Goal: Task Accomplishment & Management: Manage account settings

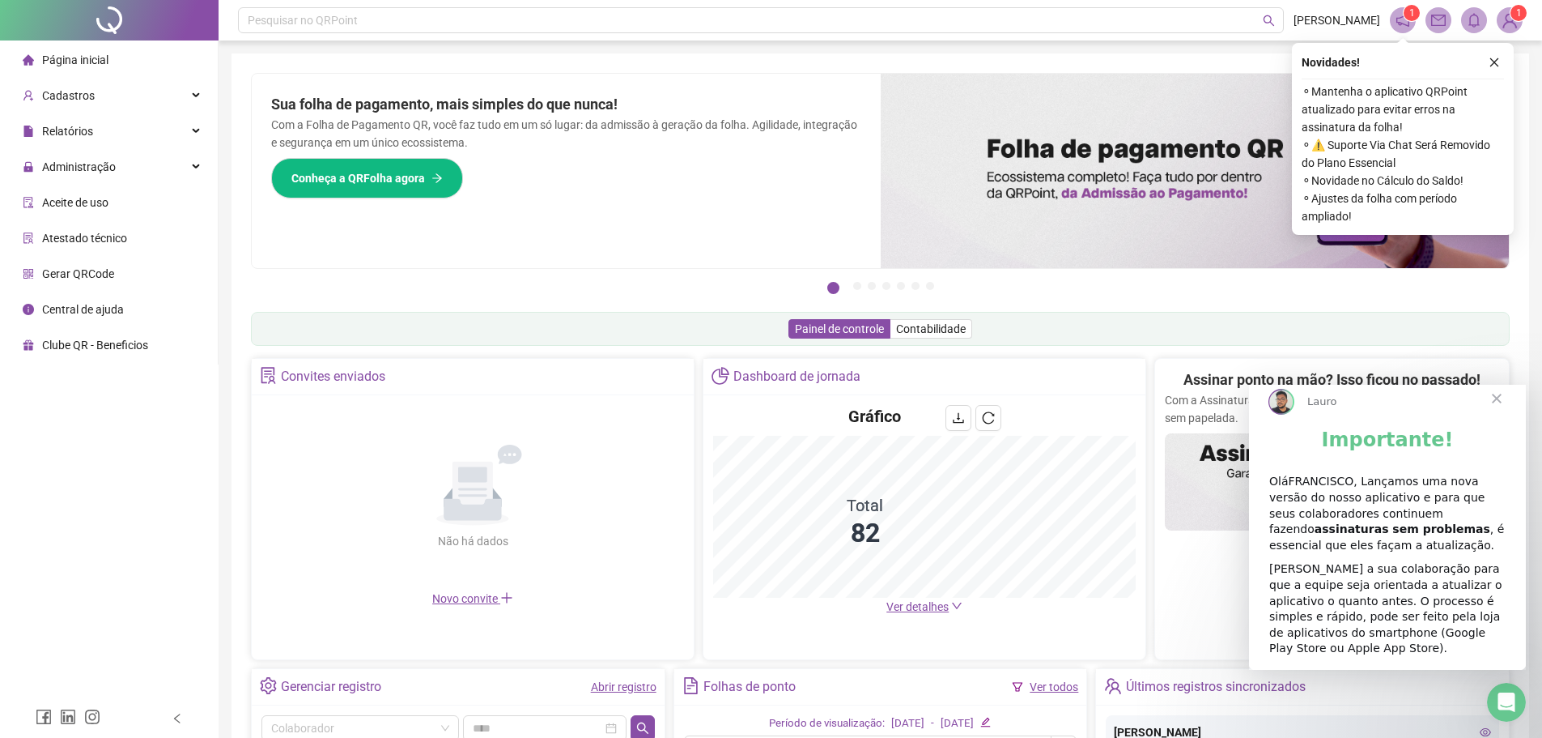
click at [1496, 409] on span "Fechar" at bounding box center [1497, 398] width 58 height 58
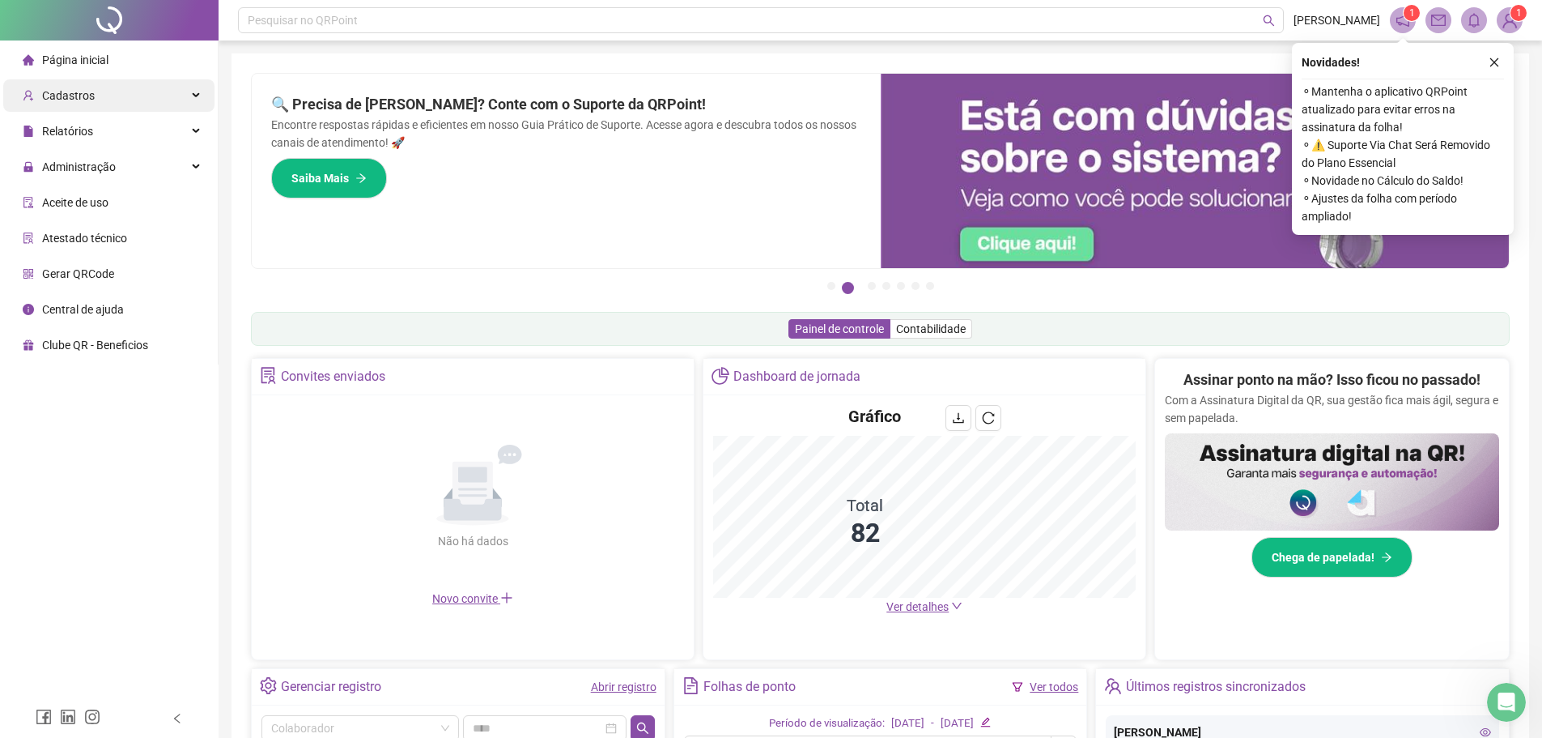
click at [71, 104] on span "Cadastros" at bounding box center [59, 95] width 72 height 32
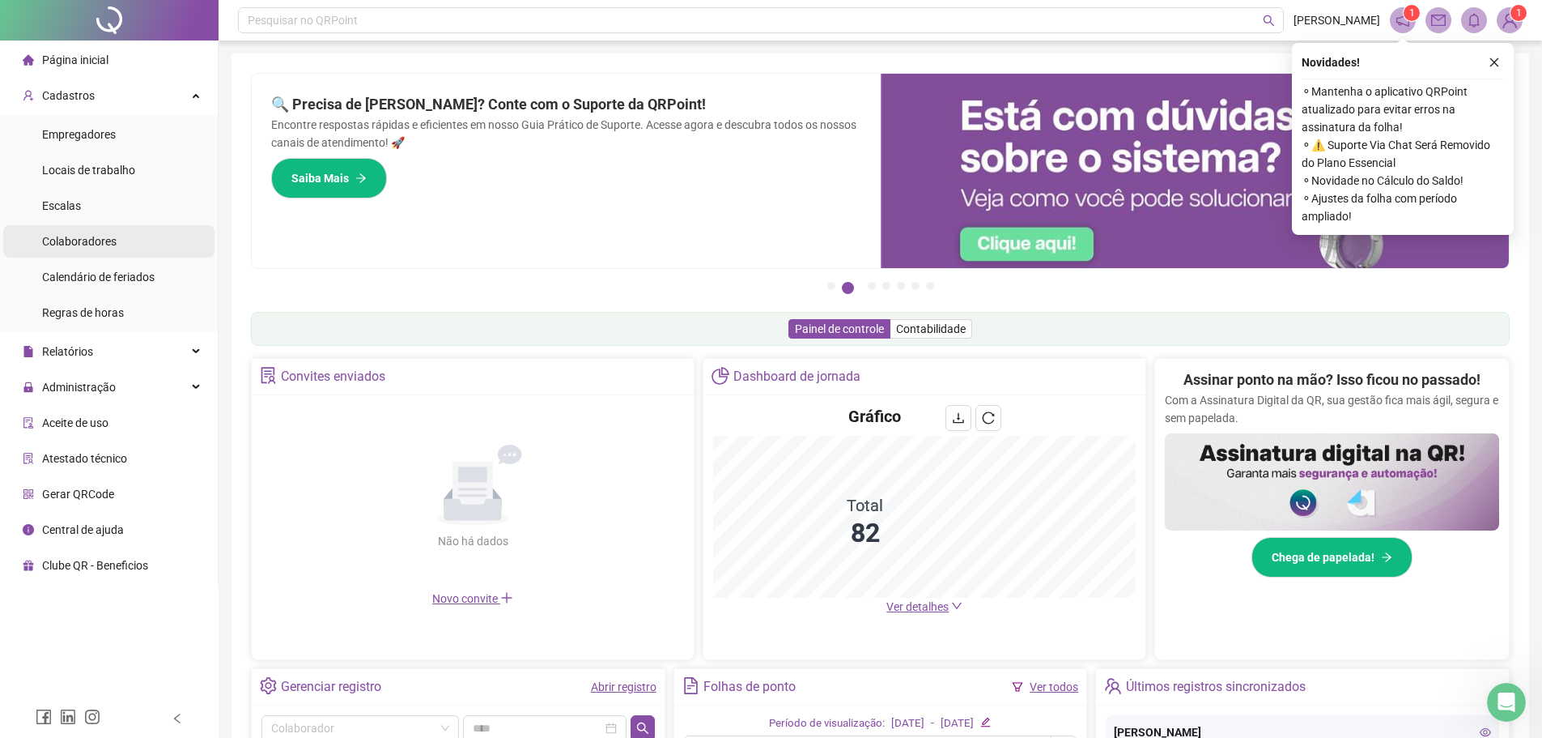
click at [69, 243] on span "Colaboradores" at bounding box center [79, 241] width 74 height 13
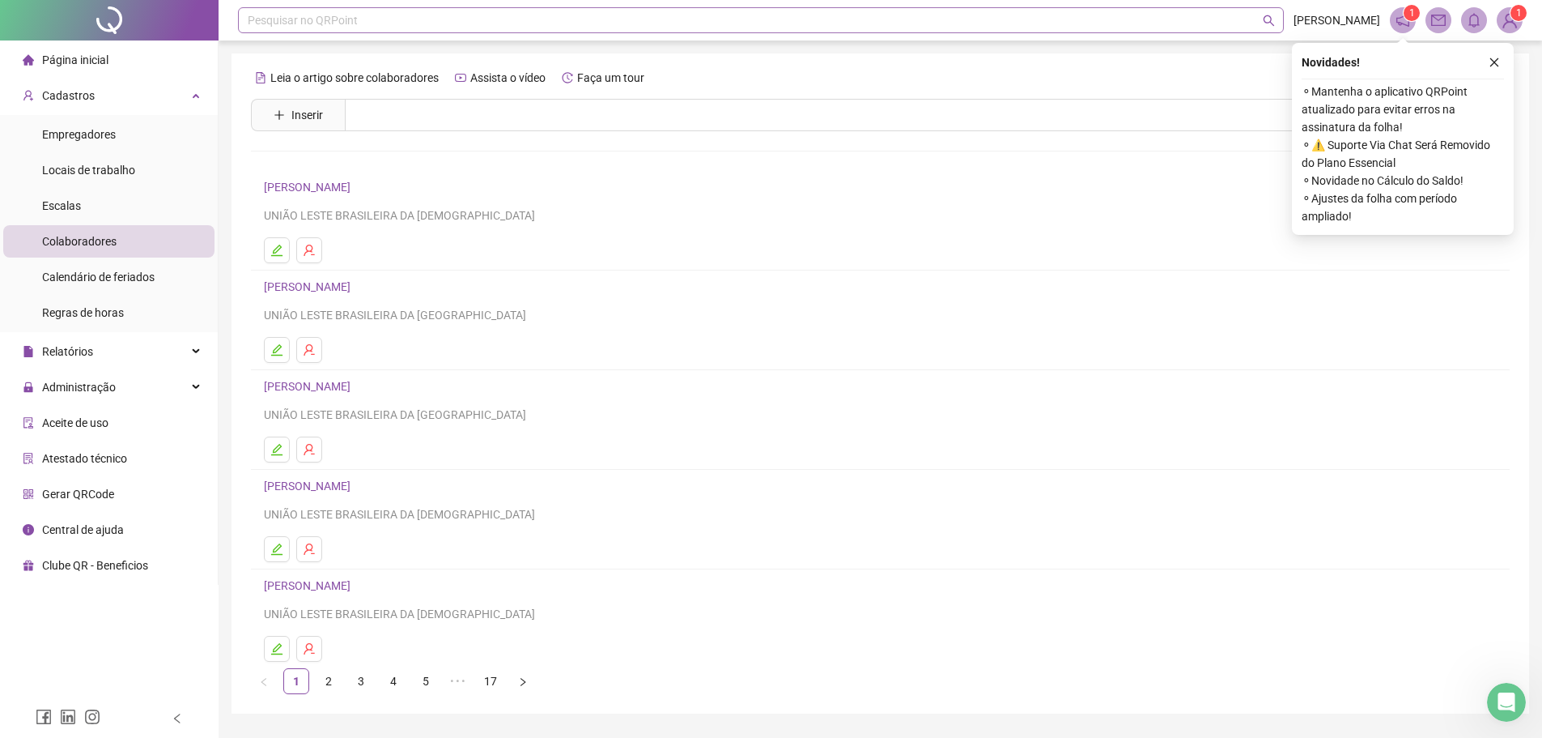
click at [412, 23] on div "Pesquisar no QRPoint" at bounding box center [761, 20] width 1046 height 26
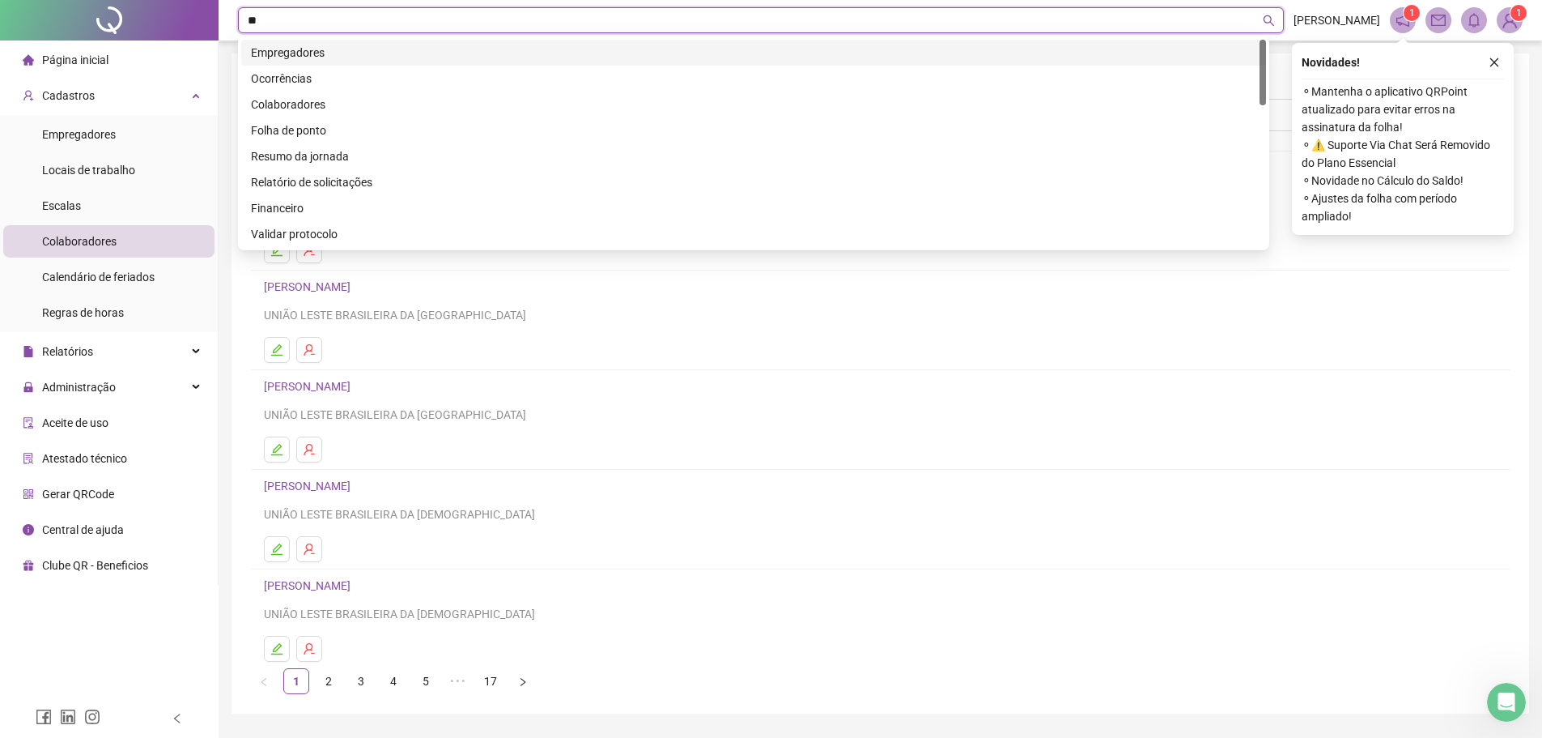
type input "***"
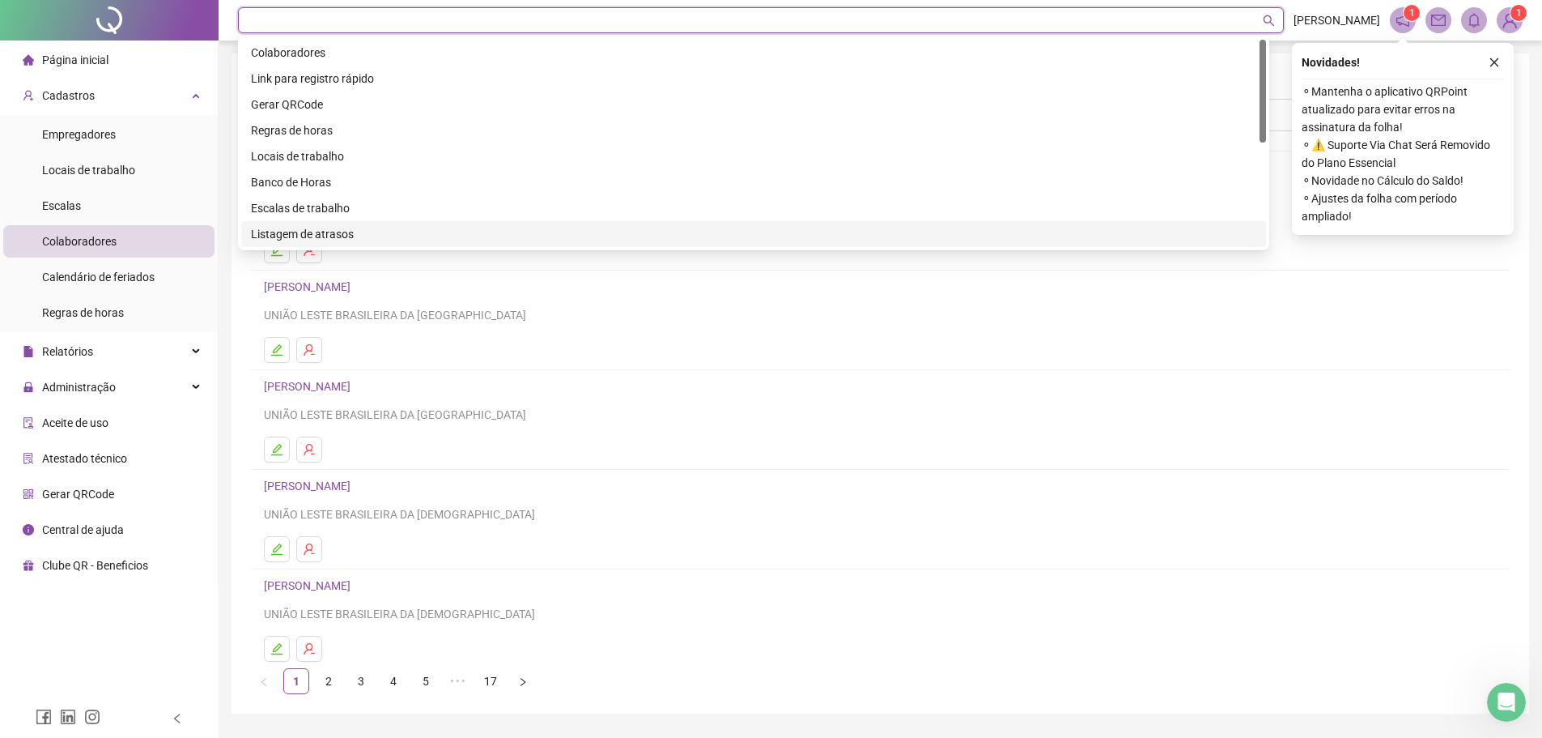
click at [174, 628] on div "Página inicial Cadastros Empregadores Locais de trabalho Escalas Colaboradores …" at bounding box center [109, 349] width 219 height 699
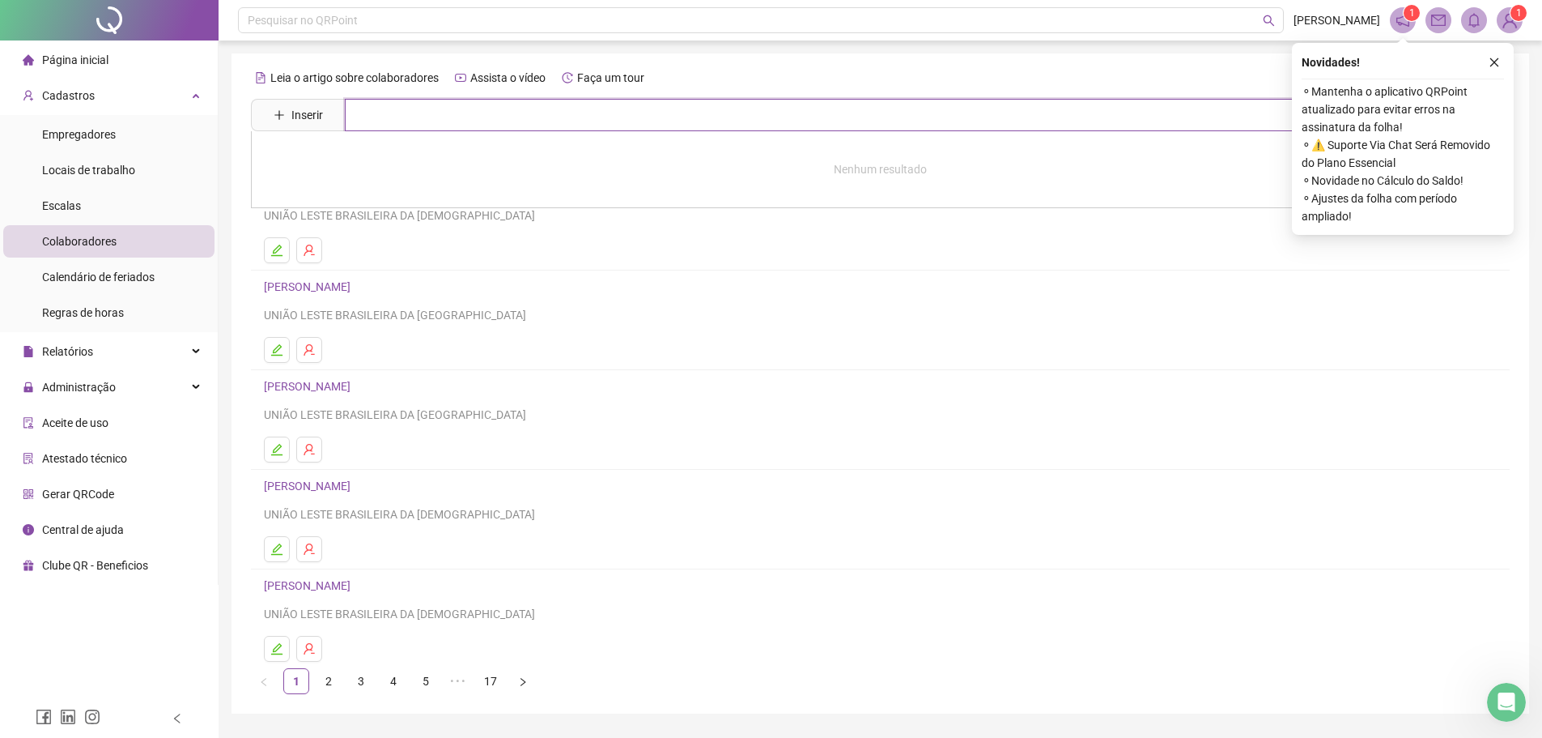
click at [411, 117] on input "text" at bounding box center [892, 115] width 1095 height 32
type input "*********"
click at [368, 235] on link "[PERSON_NAME]" at bounding box center [324, 233] width 87 height 13
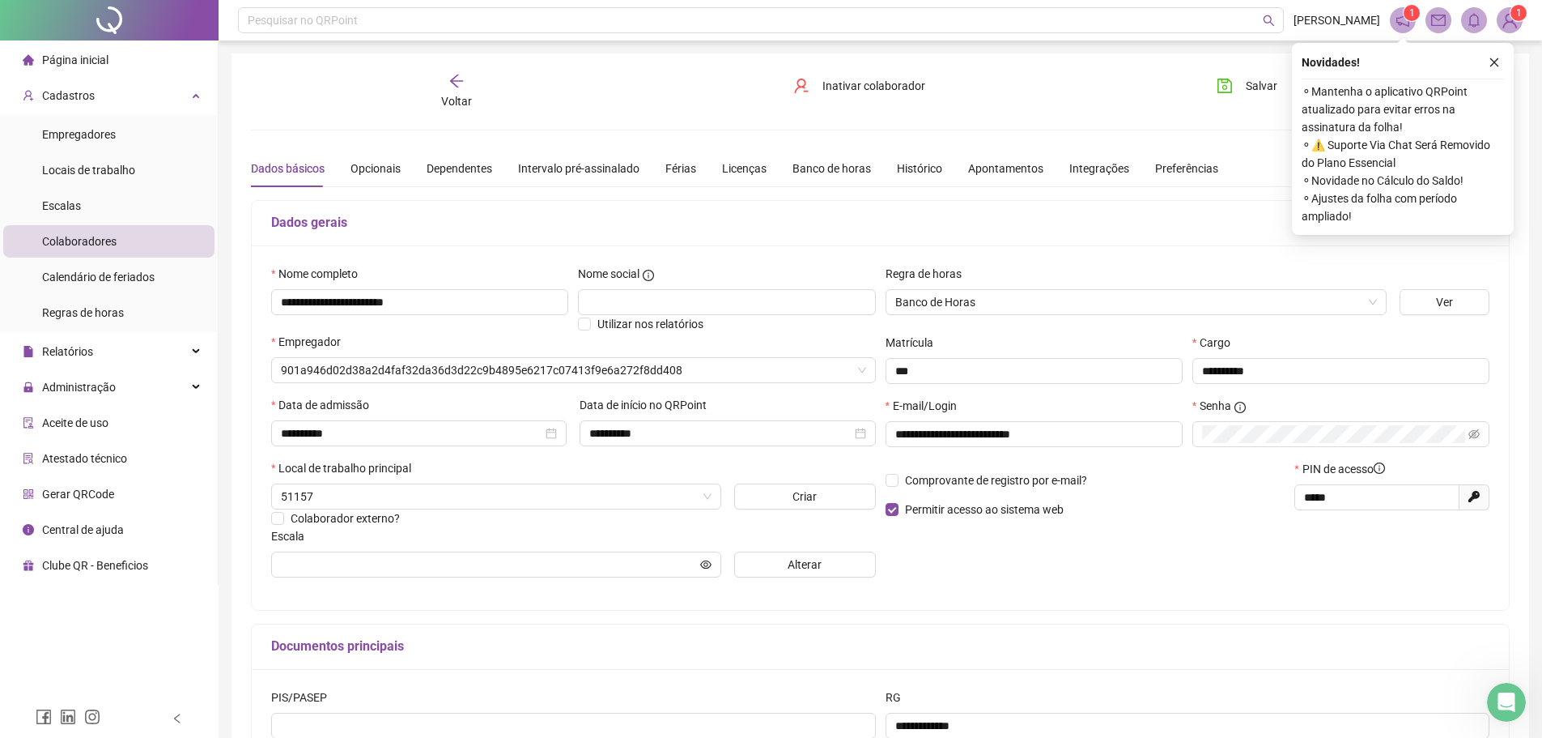
type input "**********"
drag, startPoint x: 666, startPoint y: 427, endPoint x: 554, endPoint y: 437, distance: 112.2
click at [554, 437] on div "**********" at bounding box center [574, 427] width 618 height 63
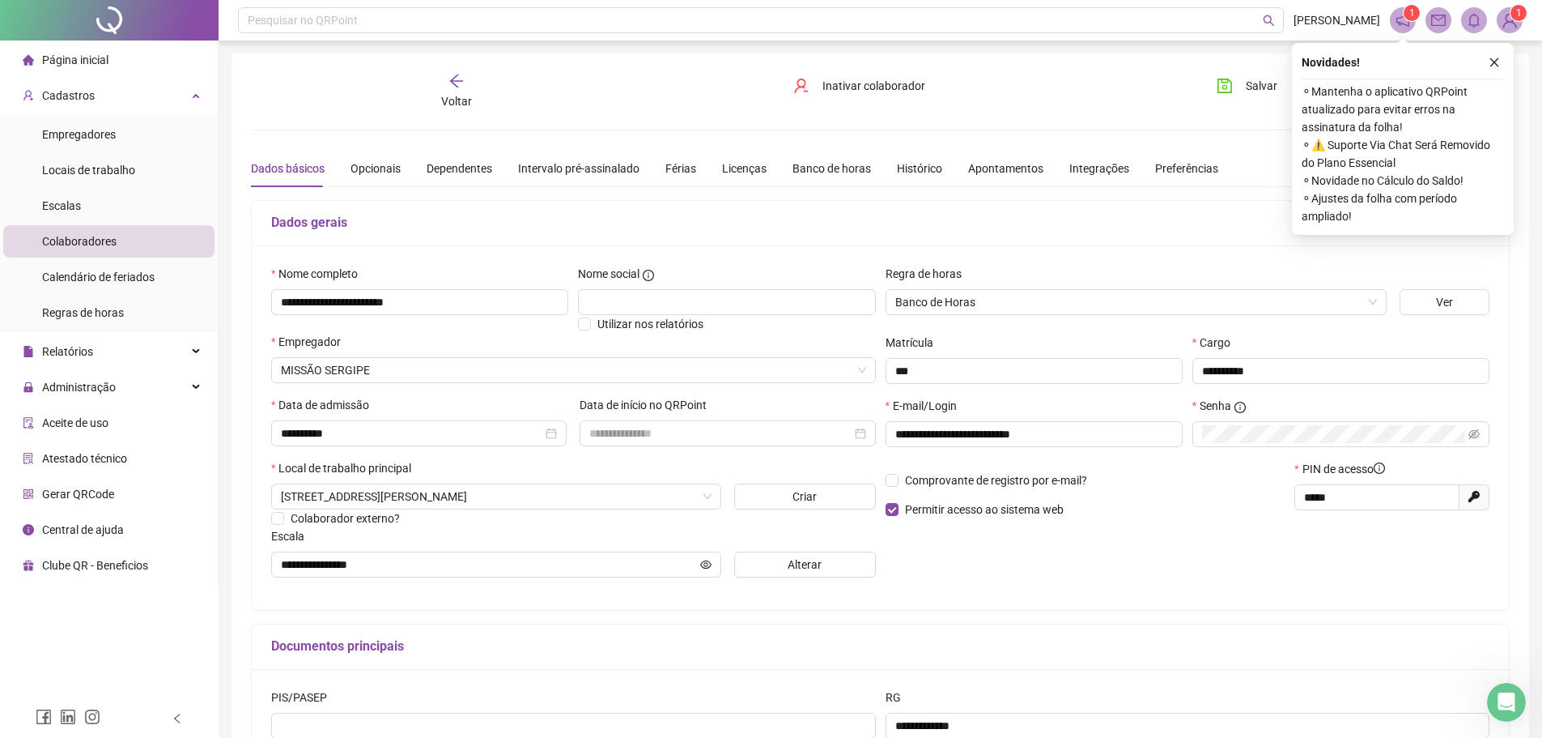
type input "**********"
click at [550, 402] on div "Data de admissão" at bounding box center [419, 408] width 296 height 24
click at [1114, 310] on span "Banco de Horas" at bounding box center [1137, 302] width 482 height 24
click at [1283, 278] on div "Regra de horas" at bounding box center [1136, 277] width 501 height 24
click at [1188, 263] on div "**********" at bounding box center [880, 427] width 1257 height 364
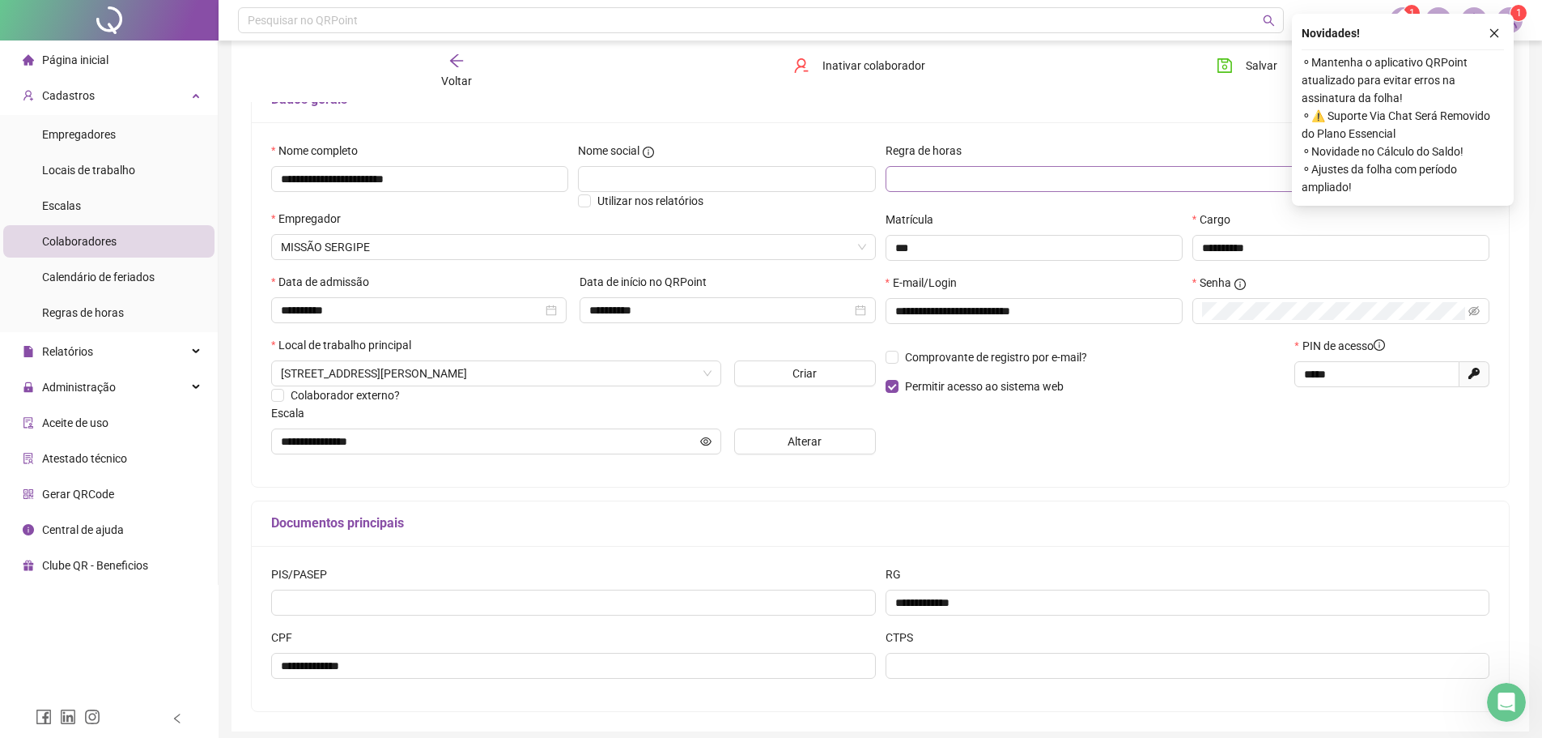
scroll to position [24, 0]
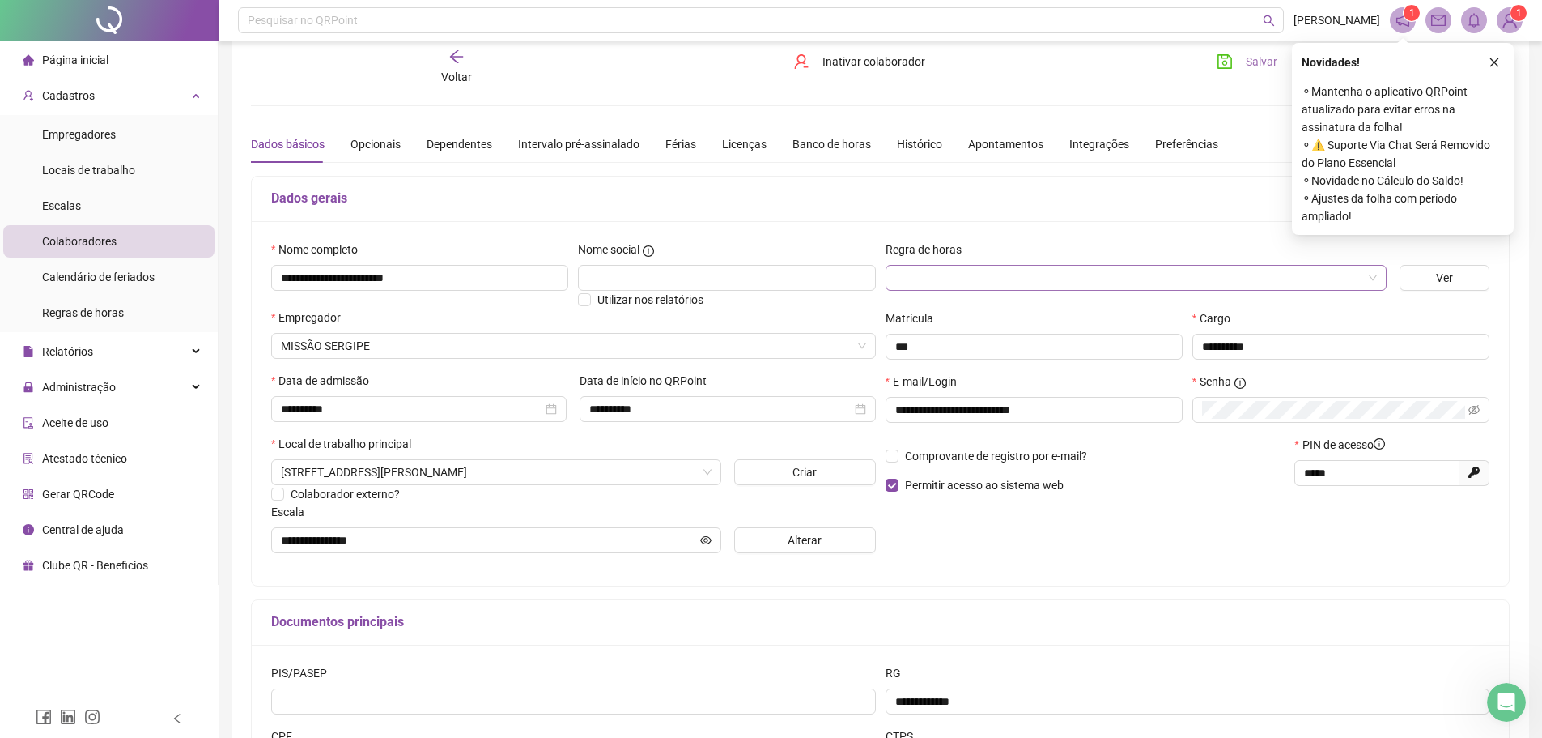
click at [1253, 64] on span "Salvar" at bounding box center [1262, 62] width 32 height 18
click at [361, 143] on div "Opcionais" at bounding box center [376, 144] width 50 height 18
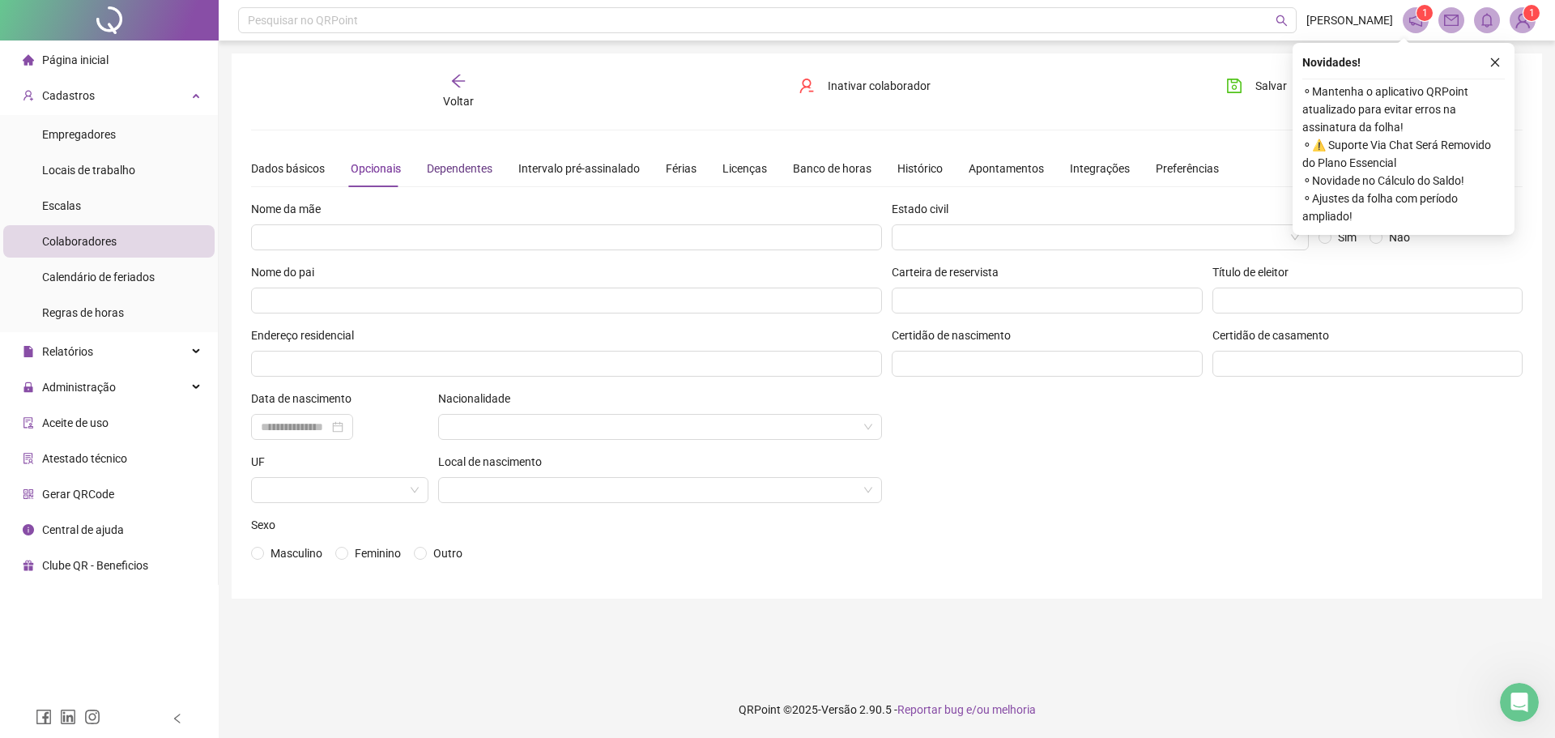
click at [463, 166] on div "Dependentes" at bounding box center [460, 169] width 66 height 18
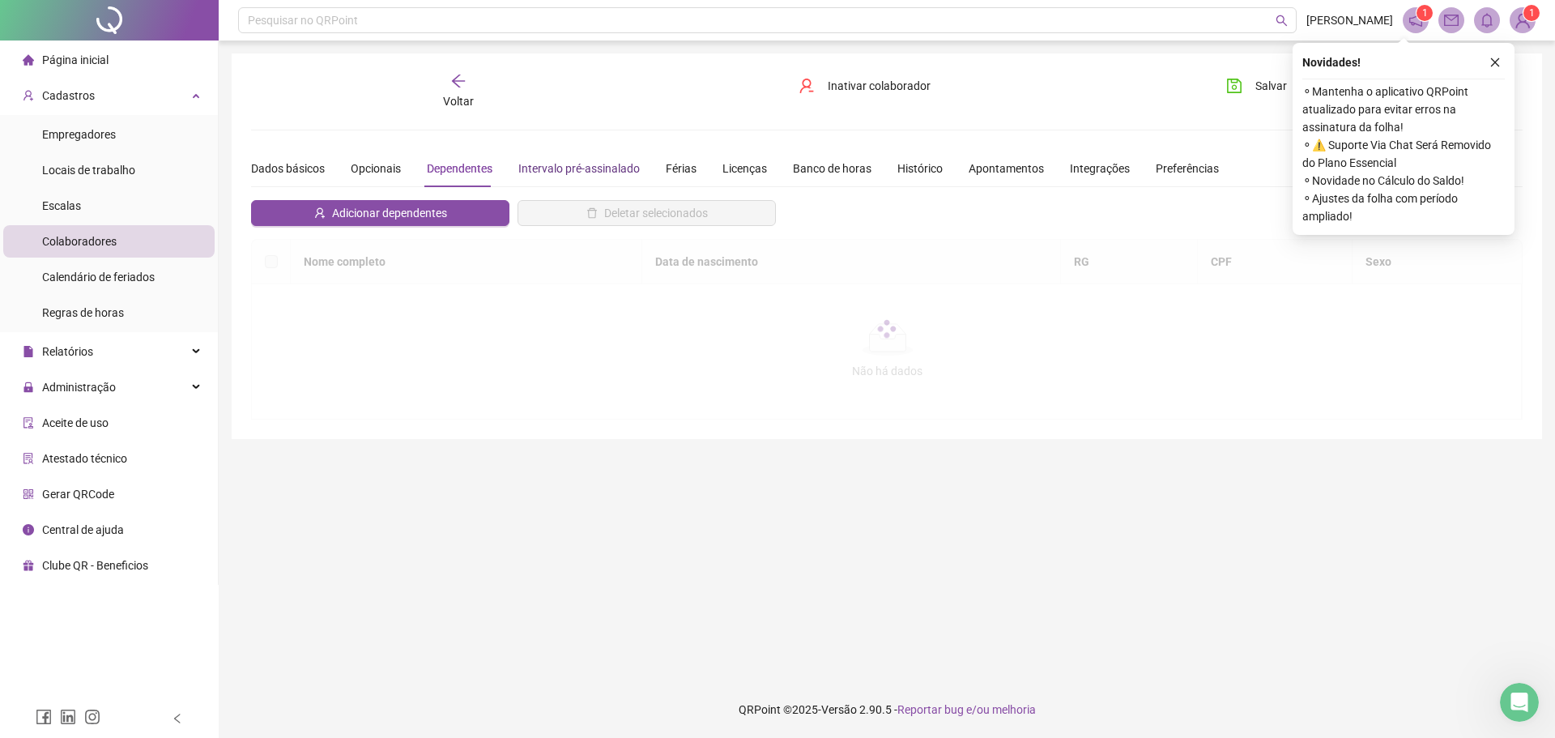
click at [581, 166] on div "Intervalo pré-assinalado" at bounding box center [578, 169] width 121 height 18
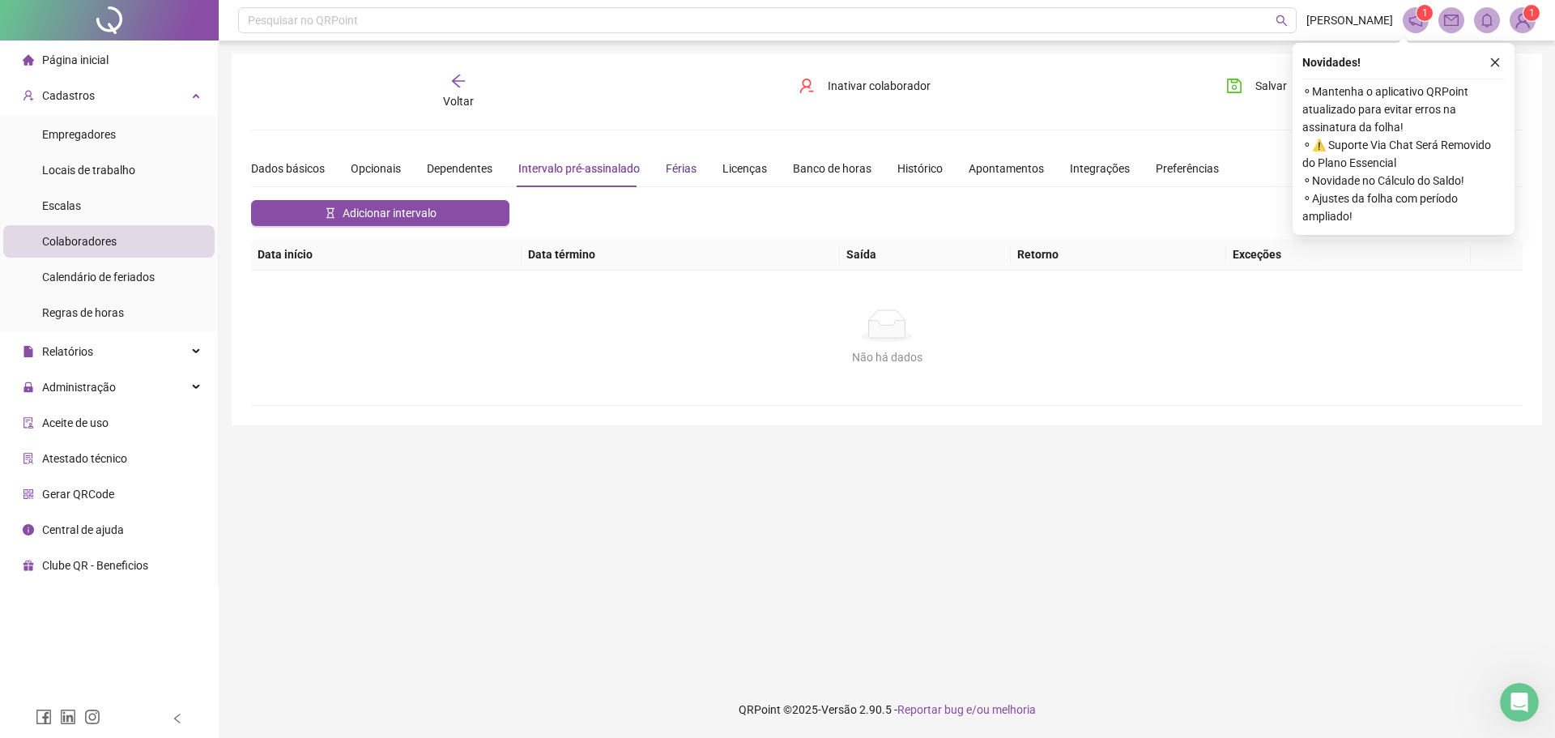
click at [670, 164] on div "Férias" at bounding box center [681, 169] width 31 height 18
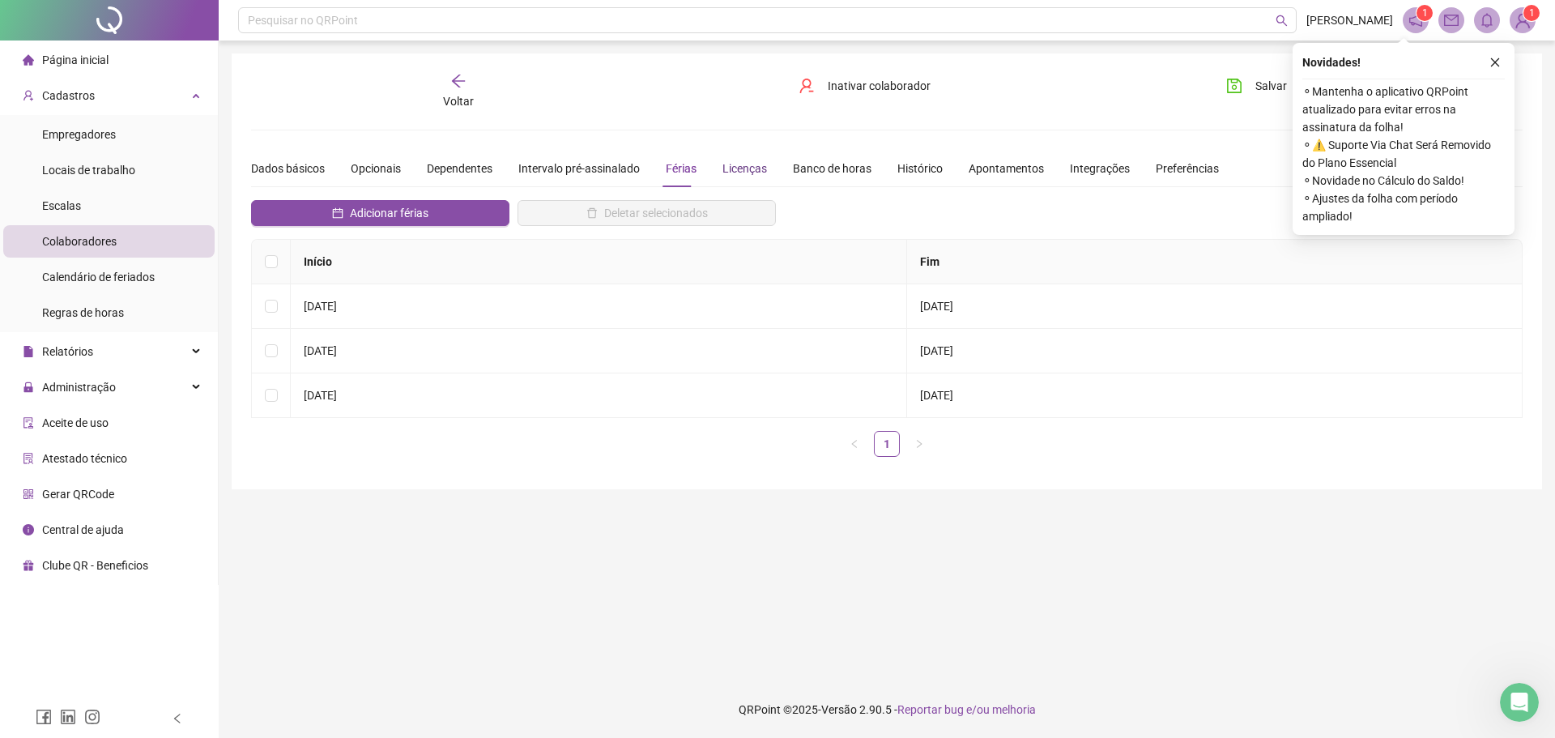
click at [742, 176] on div "Licenças" at bounding box center [744, 169] width 45 height 18
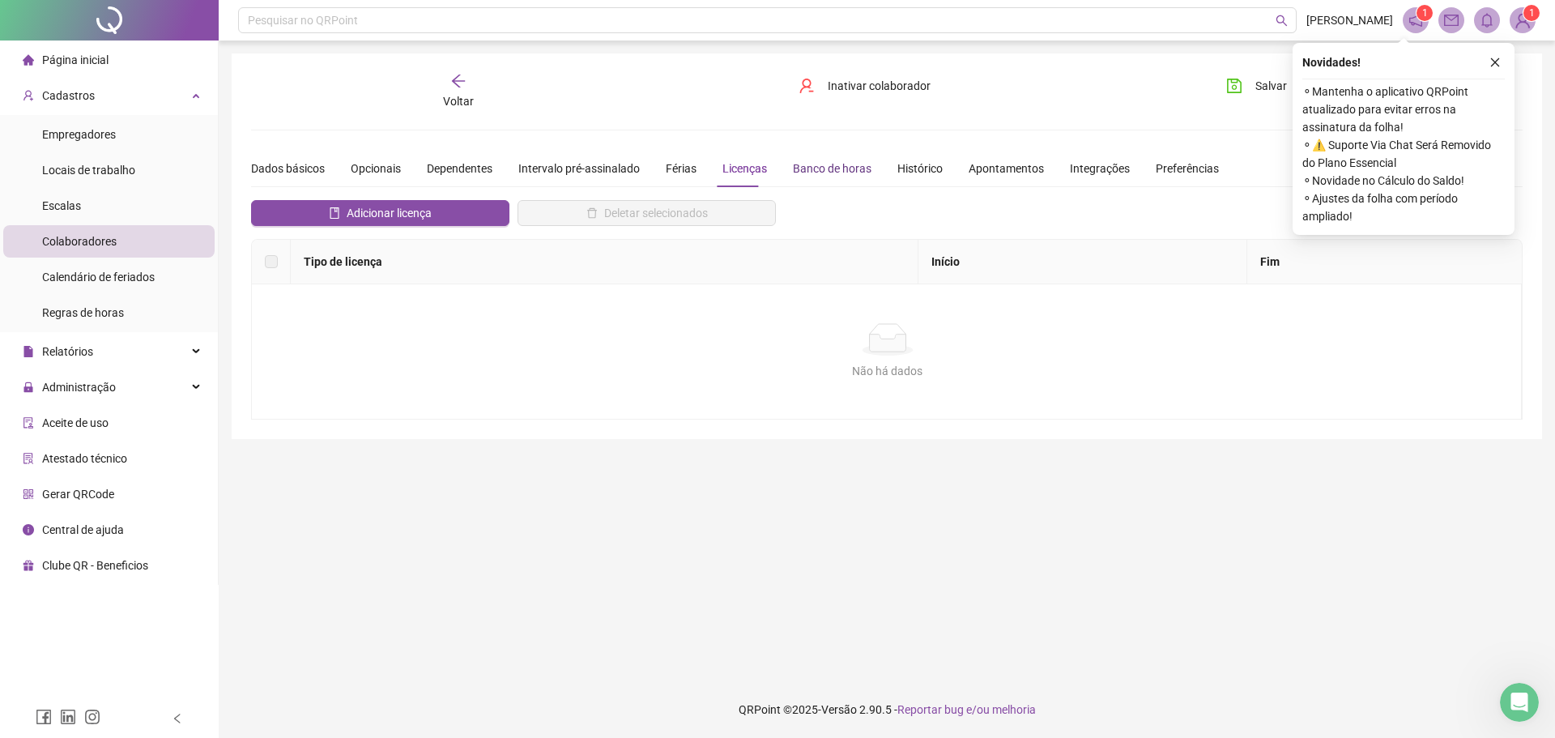
click at [810, 169] on div "Banco de horas" at bounding box center [832, 169] width 79 height 18
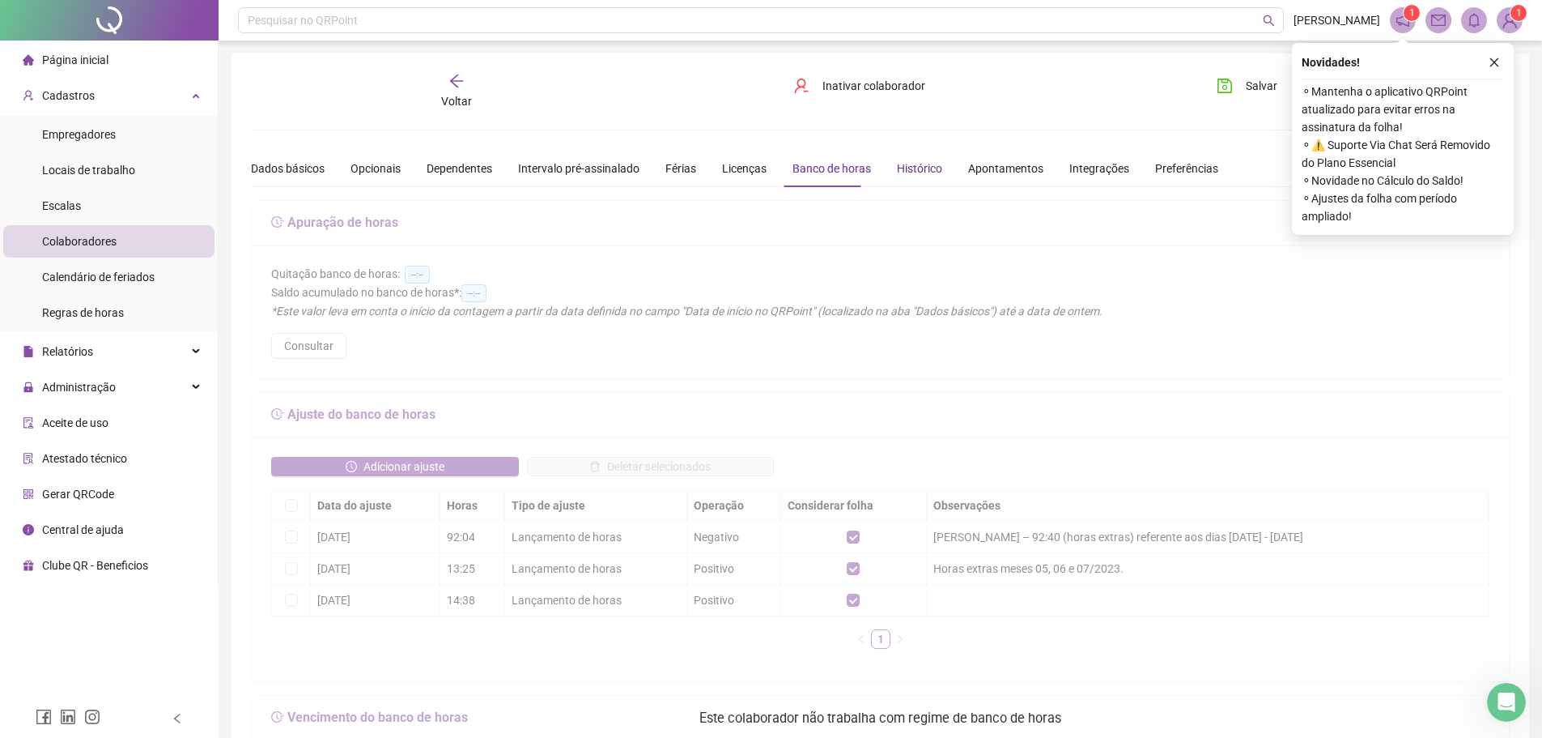
click at [897, 168] on div "Histórico" at bounding box center [919, 169] width 45 height 18
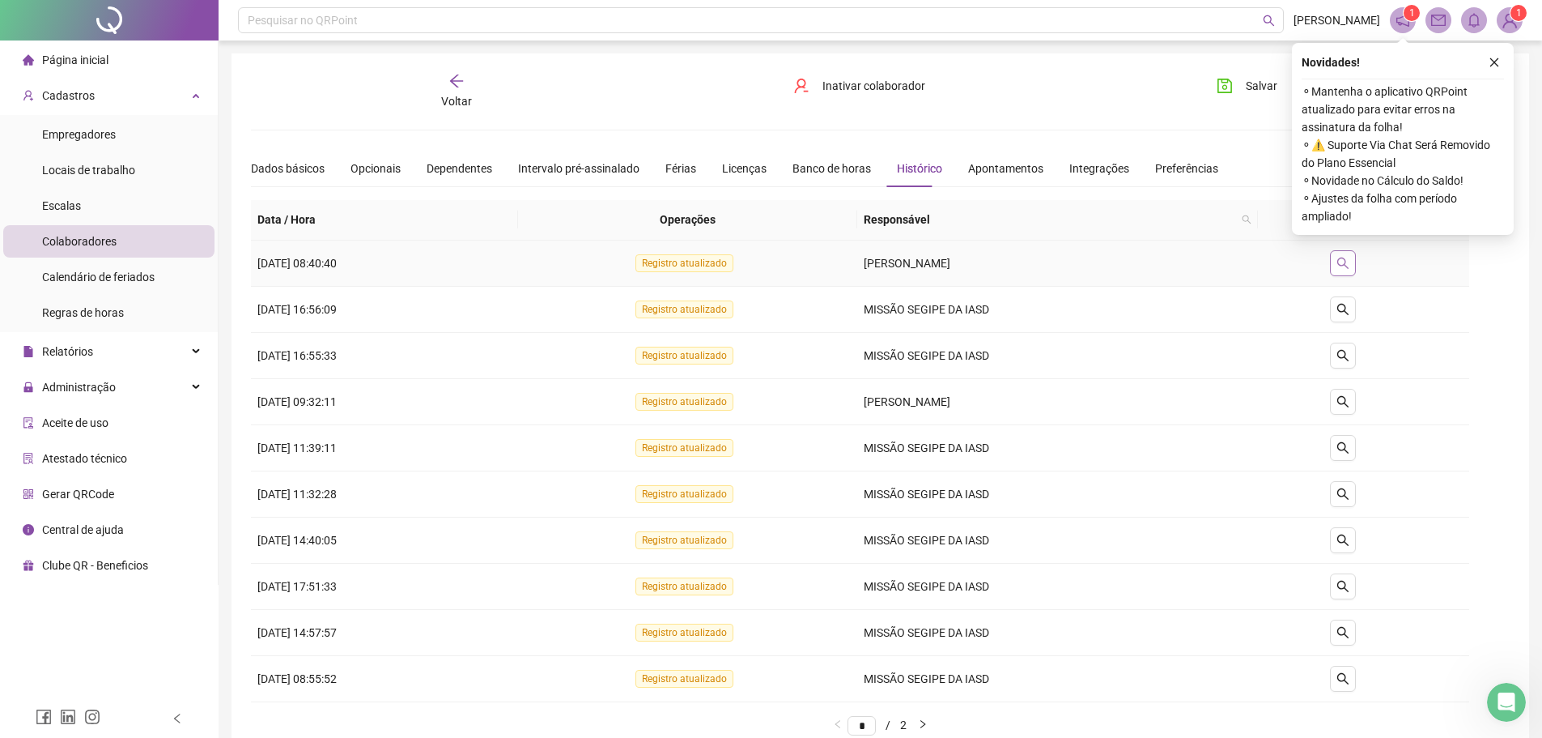
click at [1350, 262] on icon "search" at bounding box center [1343, 263] width 13 height 13
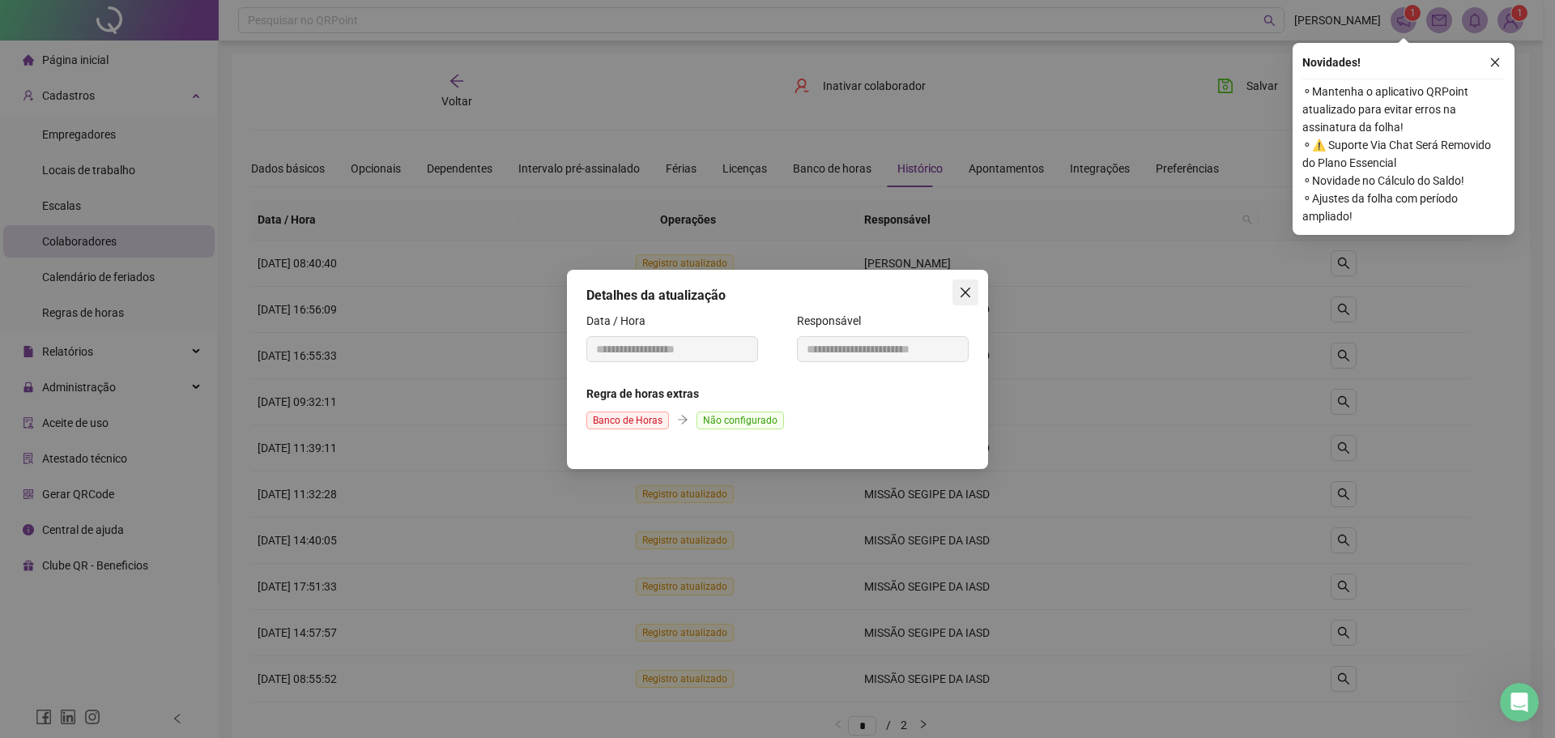
click at [963, 284] on button "Close" at bounding box center [965, 292] width 26 height 26
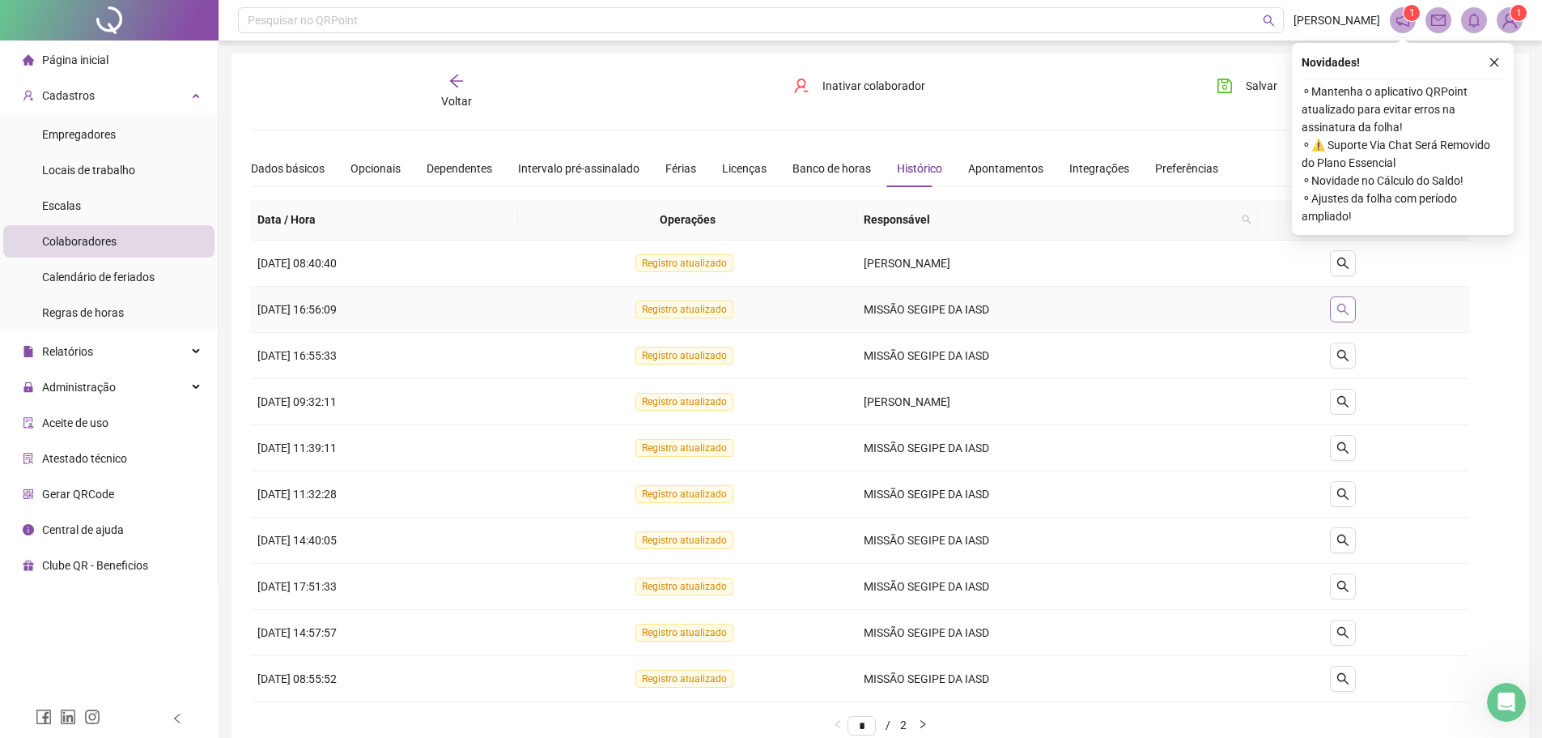
click at [1347, 309] on icon "search" at bounding box center [1343, 309] width 13 height 13
type input "**********"
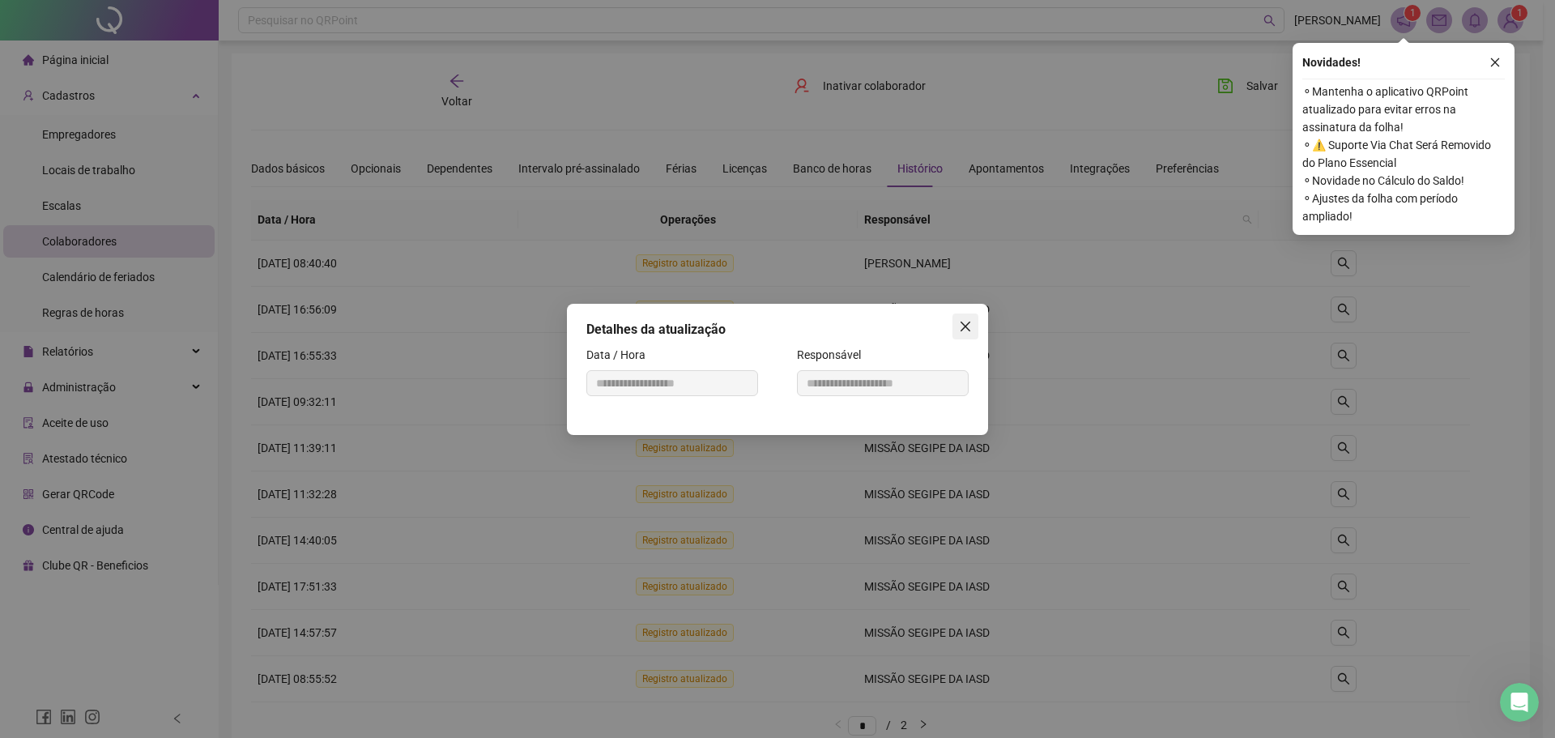
click at [968, 323] on icon "close" at bounding box center [965, 326] width 10 height 10
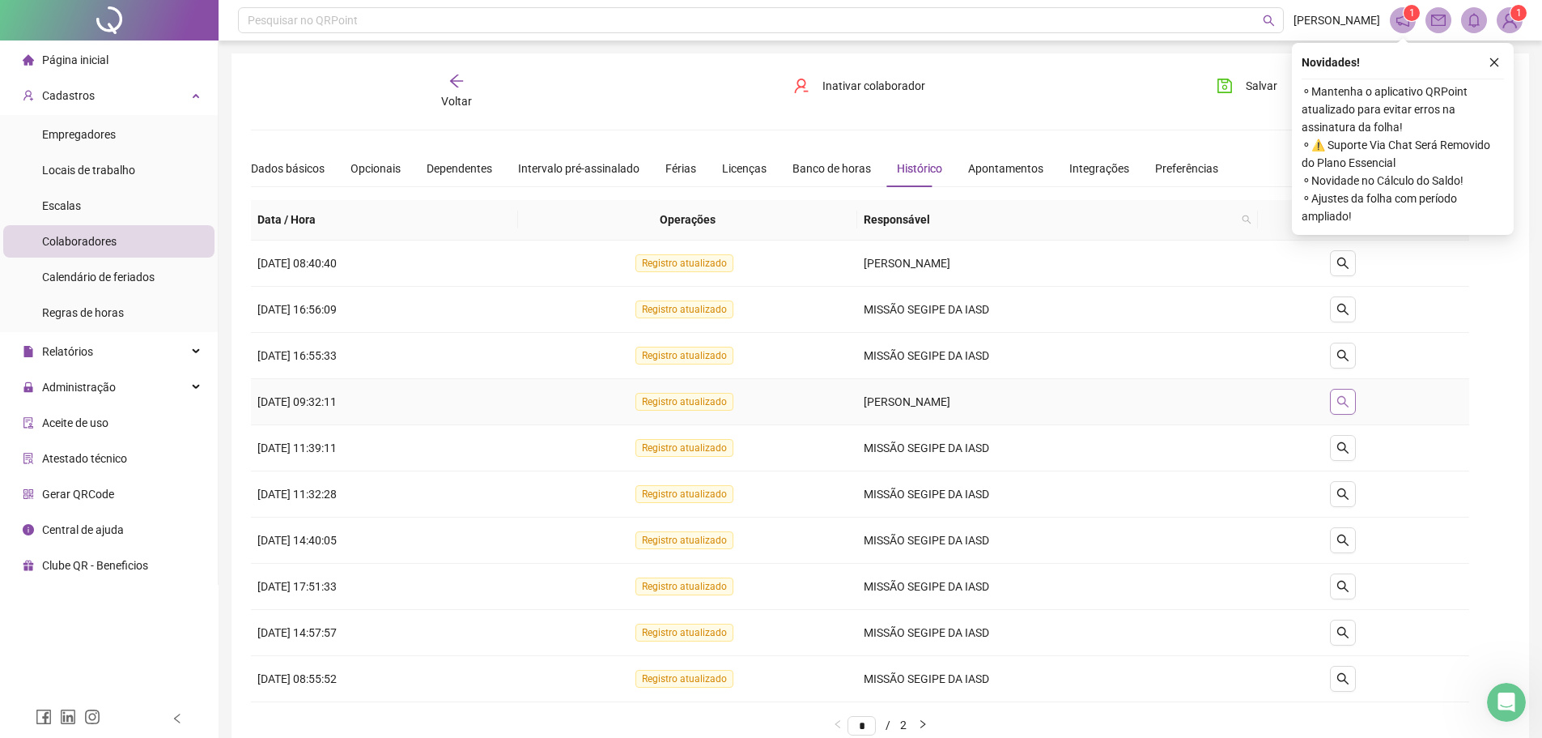
click at [1350, 402] on icon "search" at bounding box center [1343, 401] width 13 height 13
type input "**********"
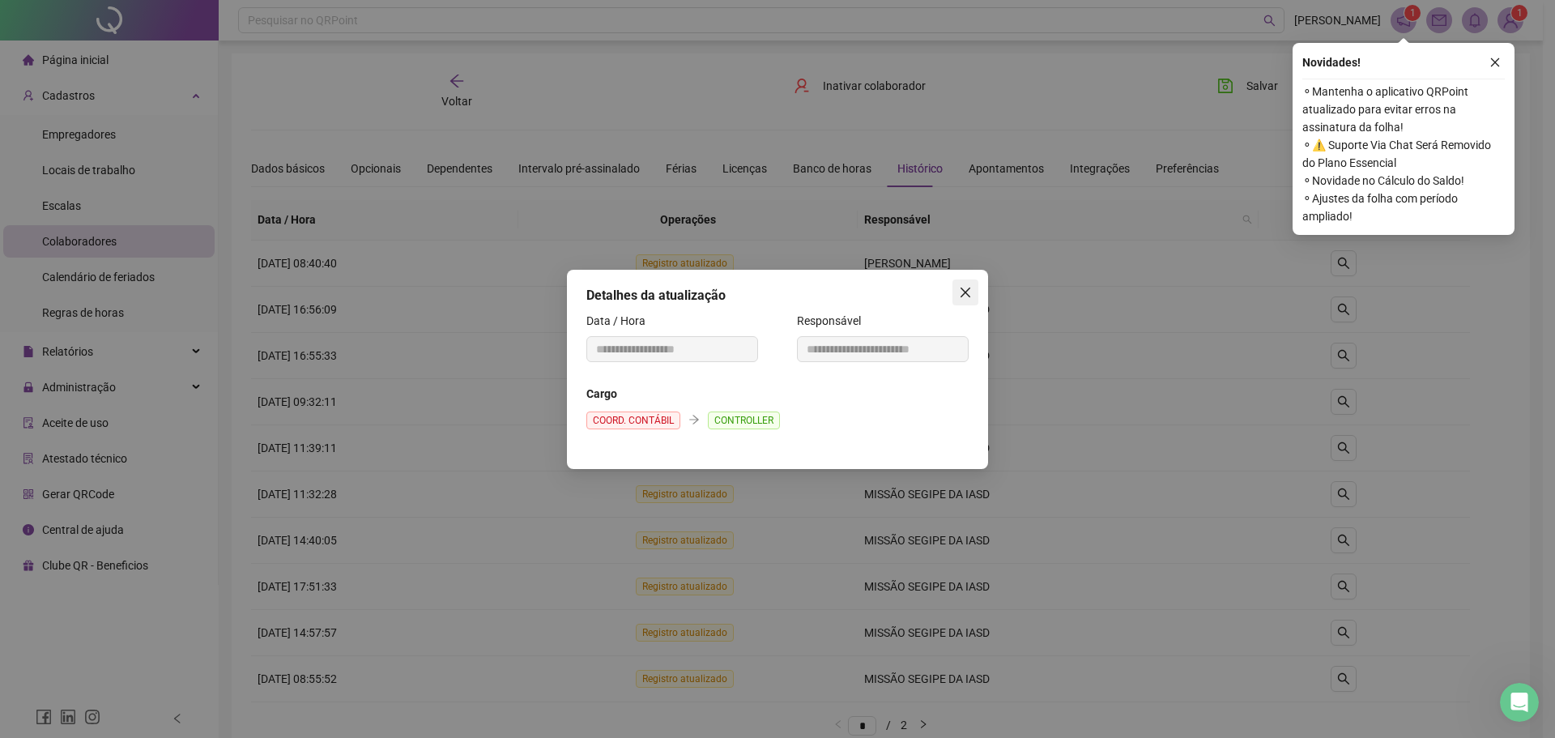
click at [965, 294] on icon "close" at bounding box center [965, 292] width 13 height 13
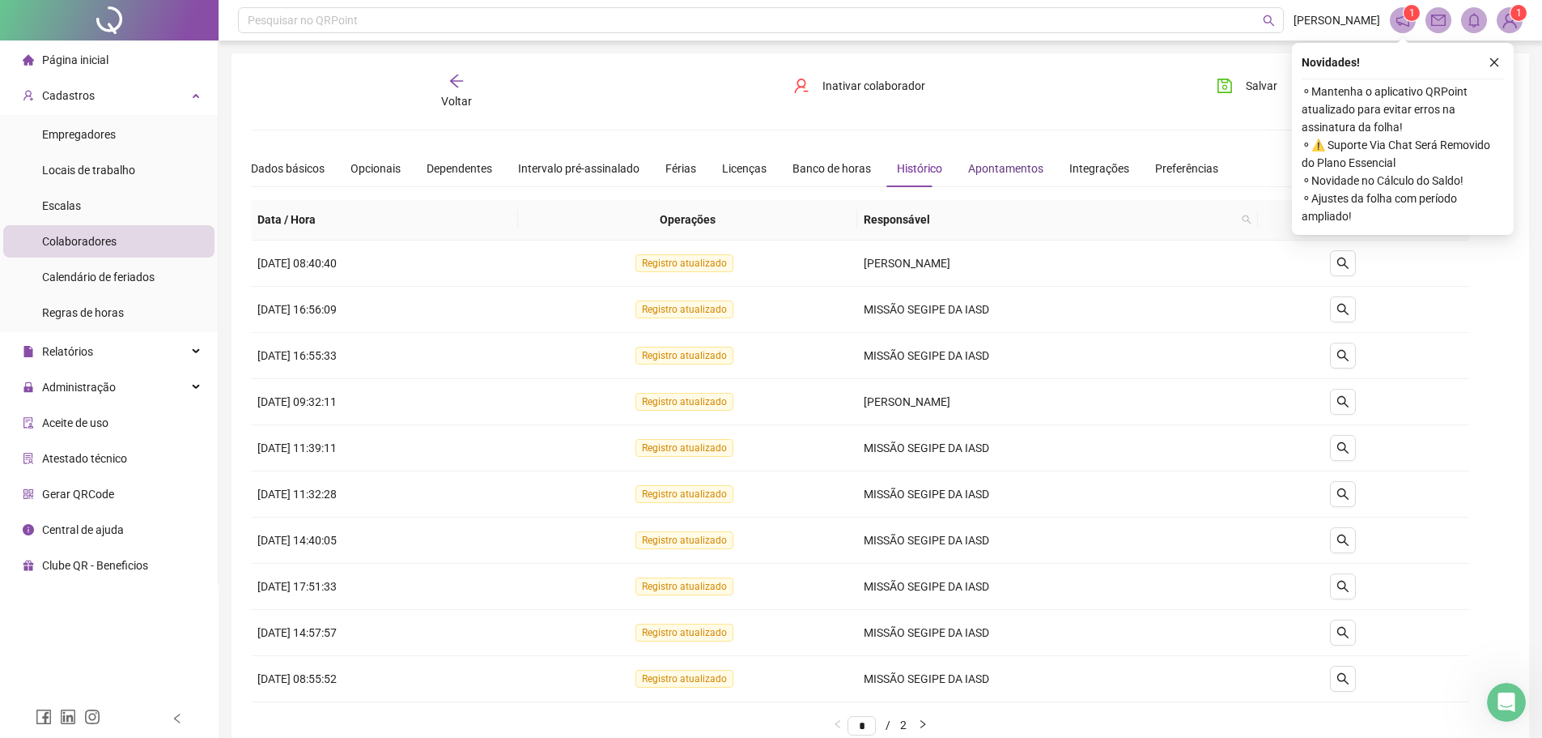
click at [991, 171] on div "Apontamentos" at bounding box center [1005, 169] width 75 height 18
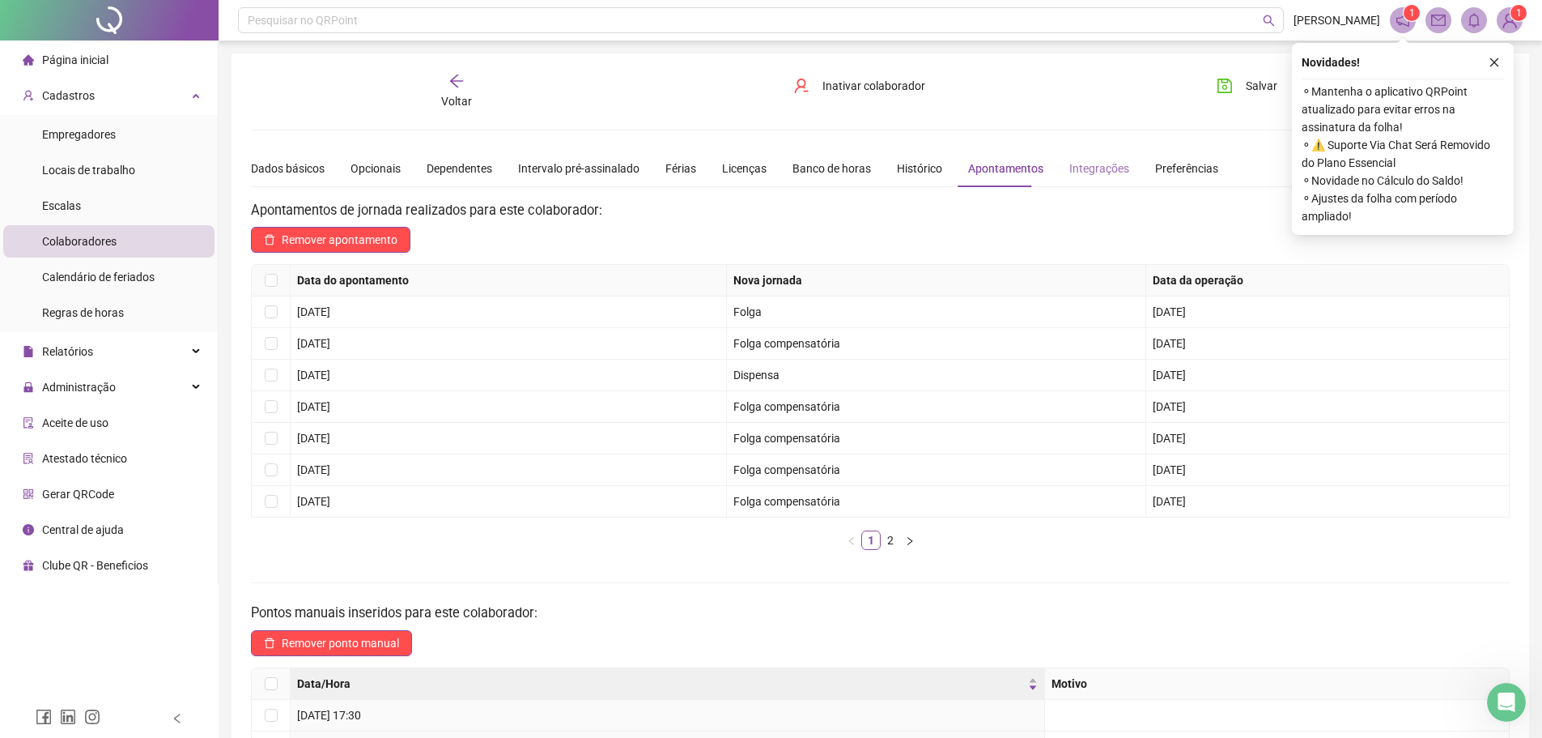
click at [1085, 178] on div "Integrações" at bounding box center [1100, 168] width 60 height 37
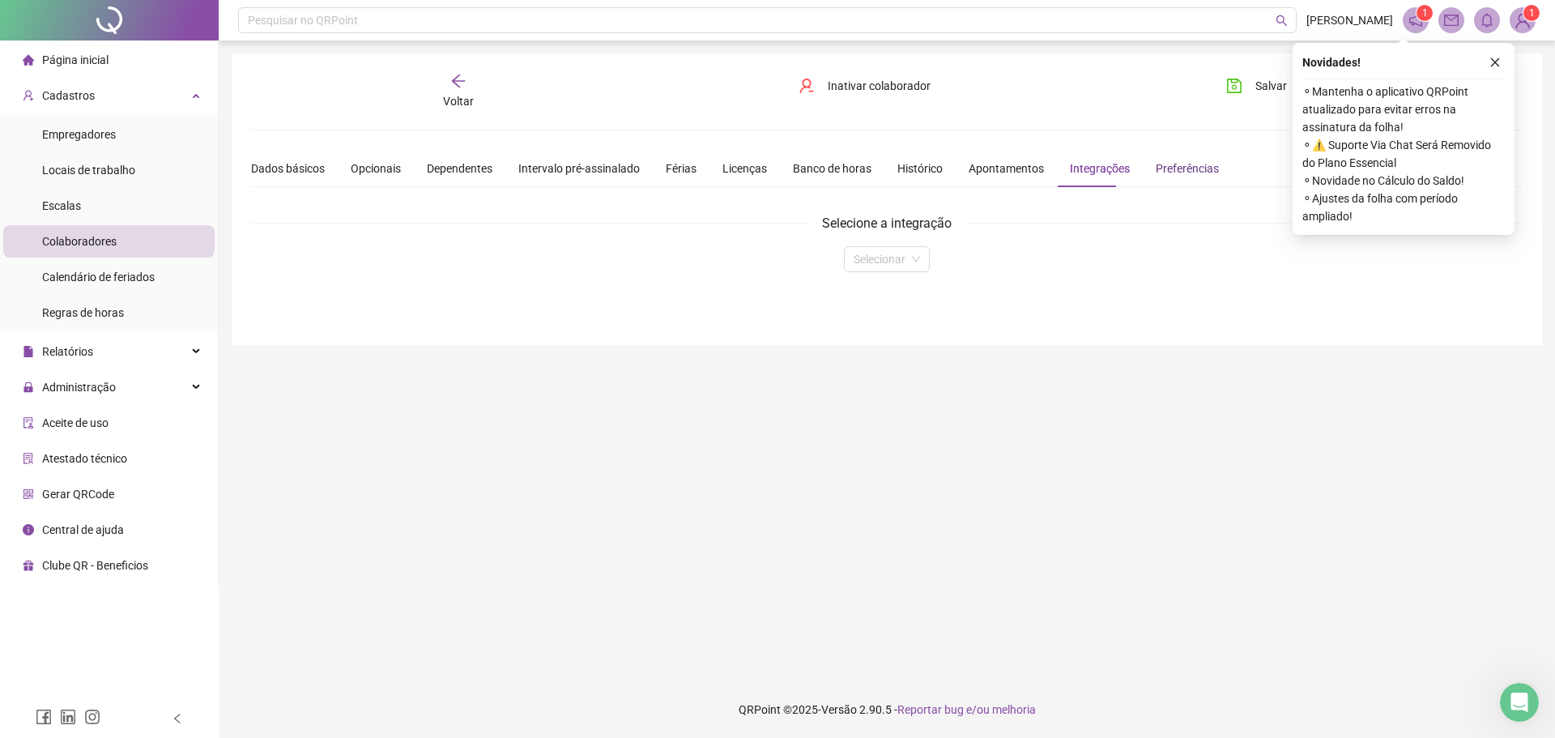
click at [1155, 164] on div "Preferências" at bounding box center [1186, 169] width 63 height 18
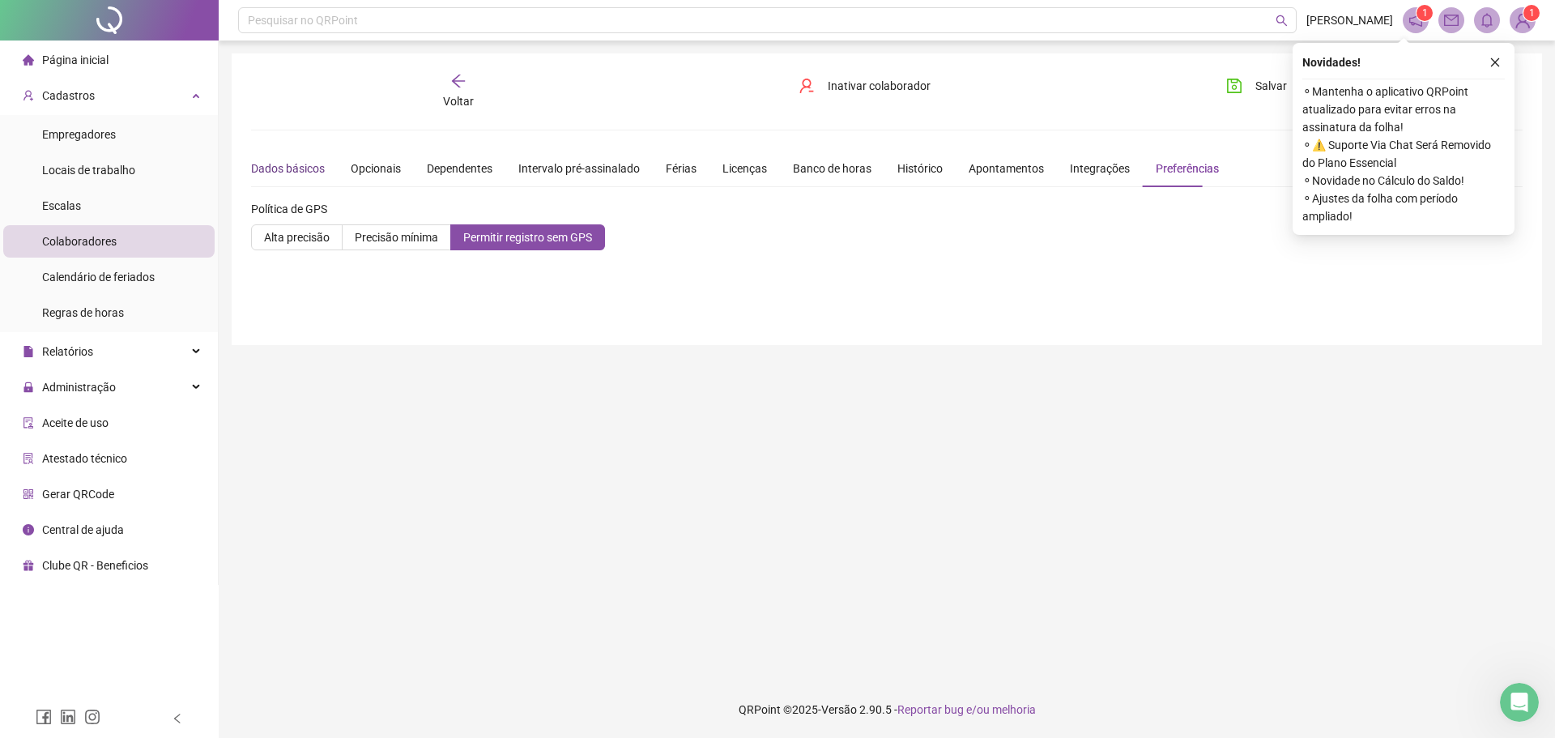
click at [279, 169] on div "Dados básicos" at bounding box center [288, 169] width 74 height 18
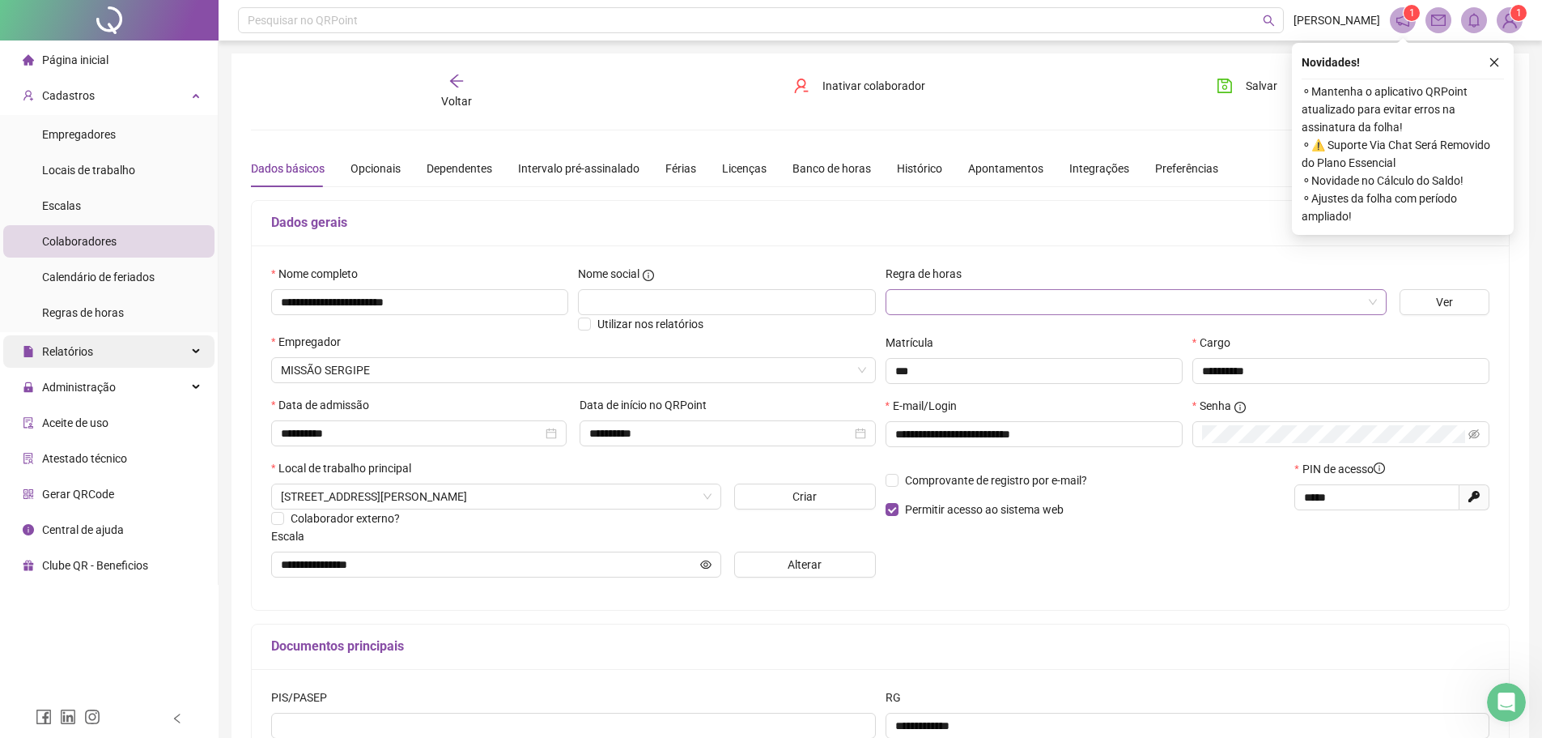
click at [87, 353] on span "Relatórios" at bounding box center [67, 351] width 51 height 13
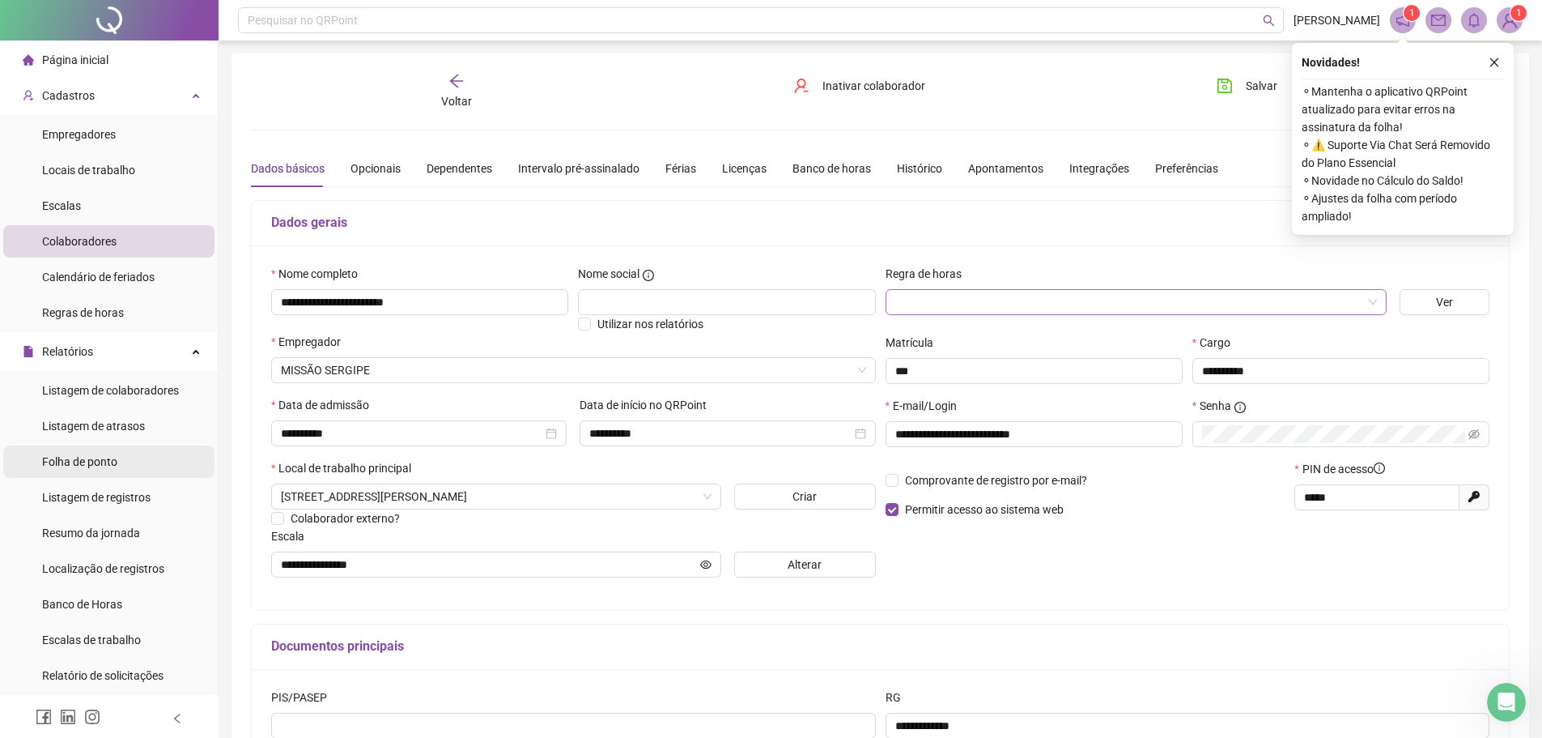
click at [92, 463] on span "Folha de ponto" at bounding box center [79, 461] width 75 height 13
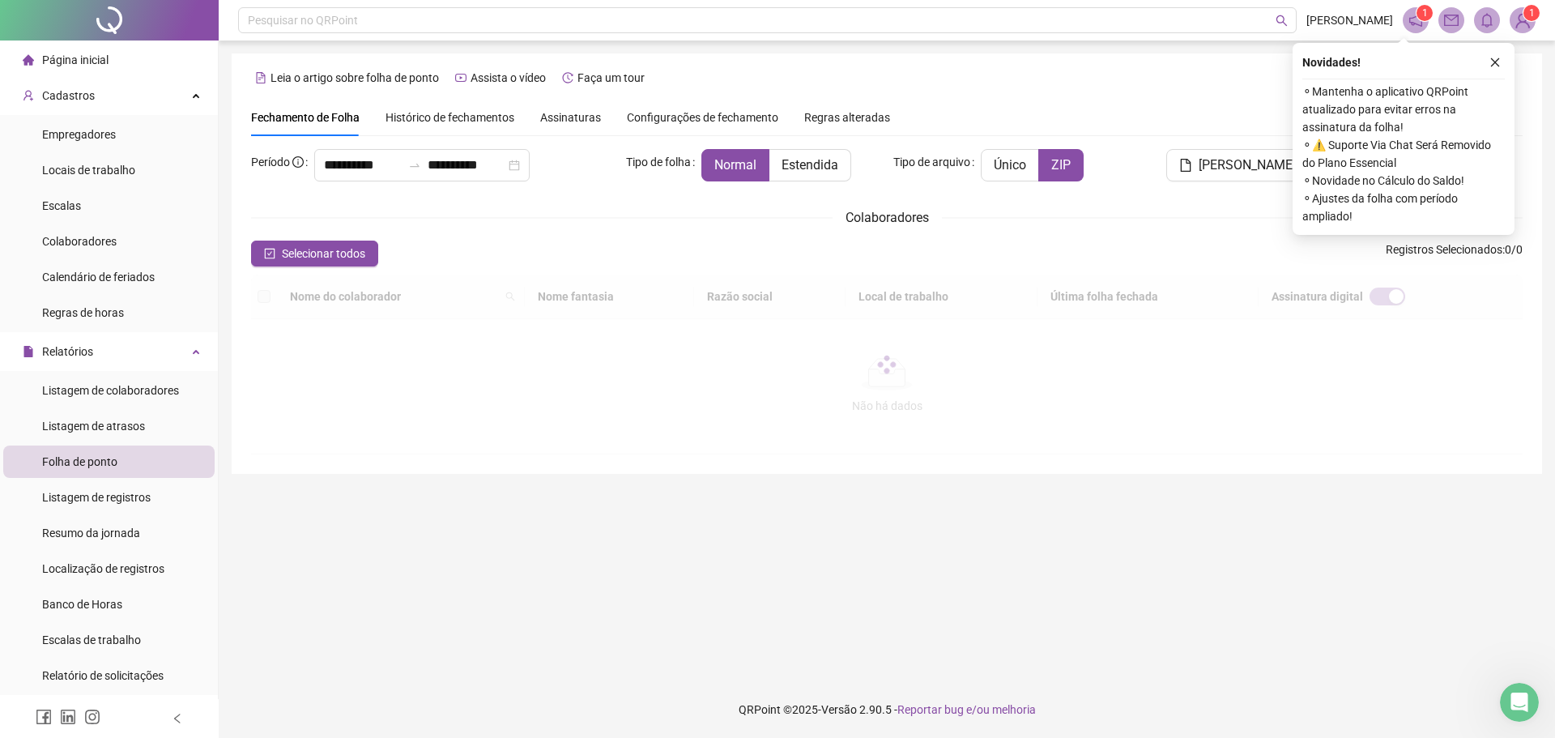
type input "**********"
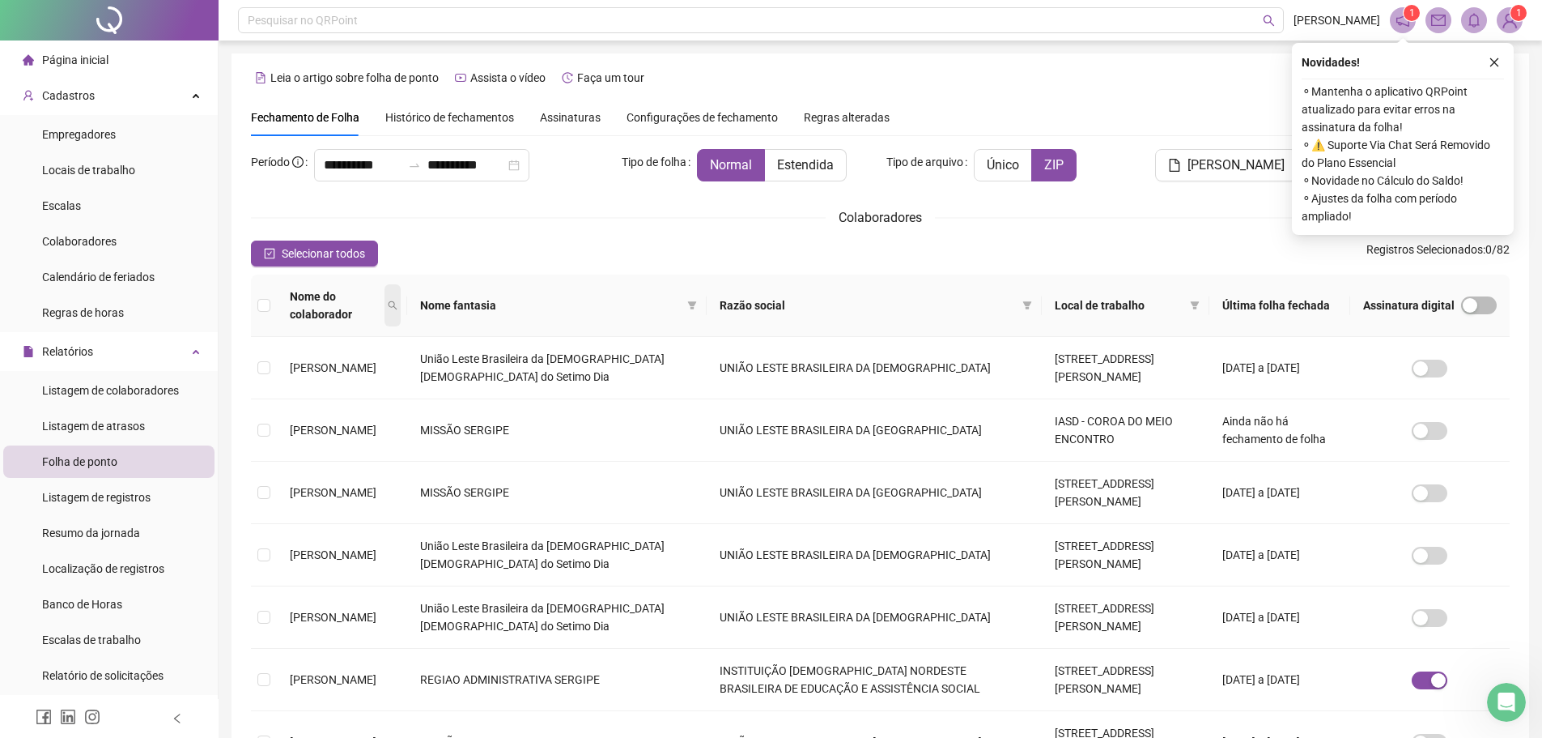
click at [401, 298] on span at bounding box center [393, 305] width 16 height 42
type input "*********"
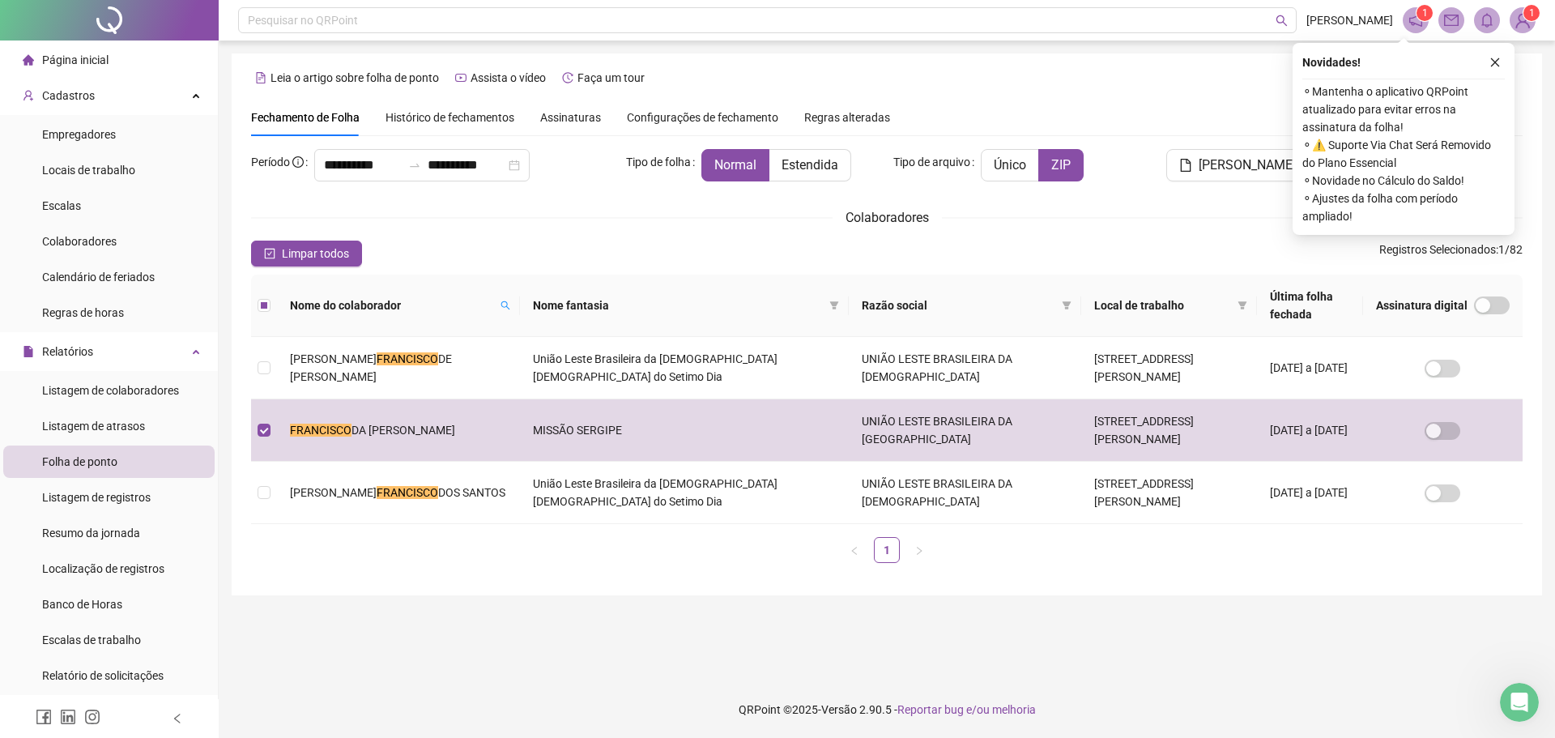
click at [1181, 107] on div "Fechamento de Folha Histórico de fechamentos Assinaturas Configurações de fecha…" at bounding box center [886, 117] width 1271 height 37
click at [1500, 66] on button "button" at bounding box center [1494, 62] width 19 height 19
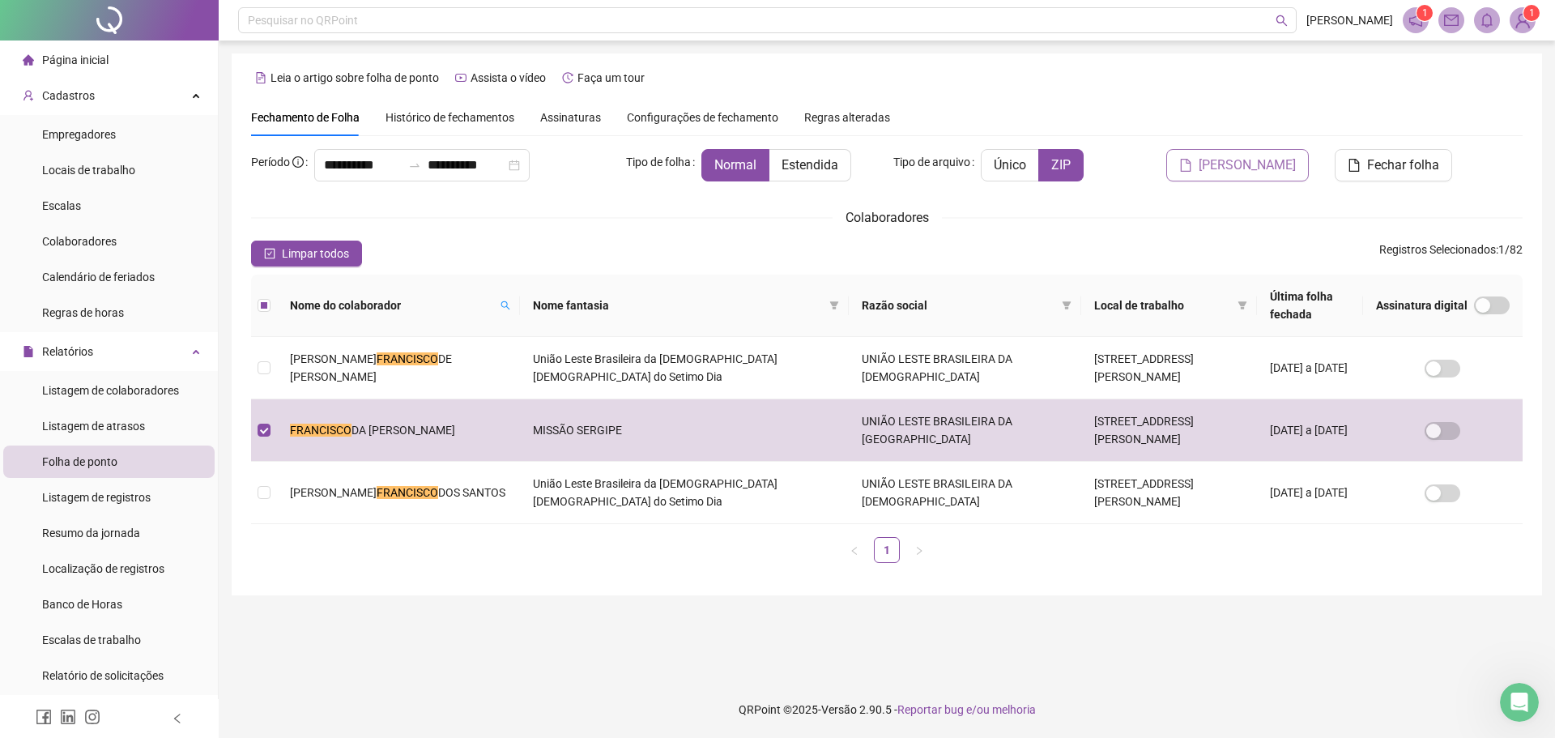
click at [1262, 172] on span "[PERSON_NAME]" at bounding box center [1246, 164] width 97 height 19
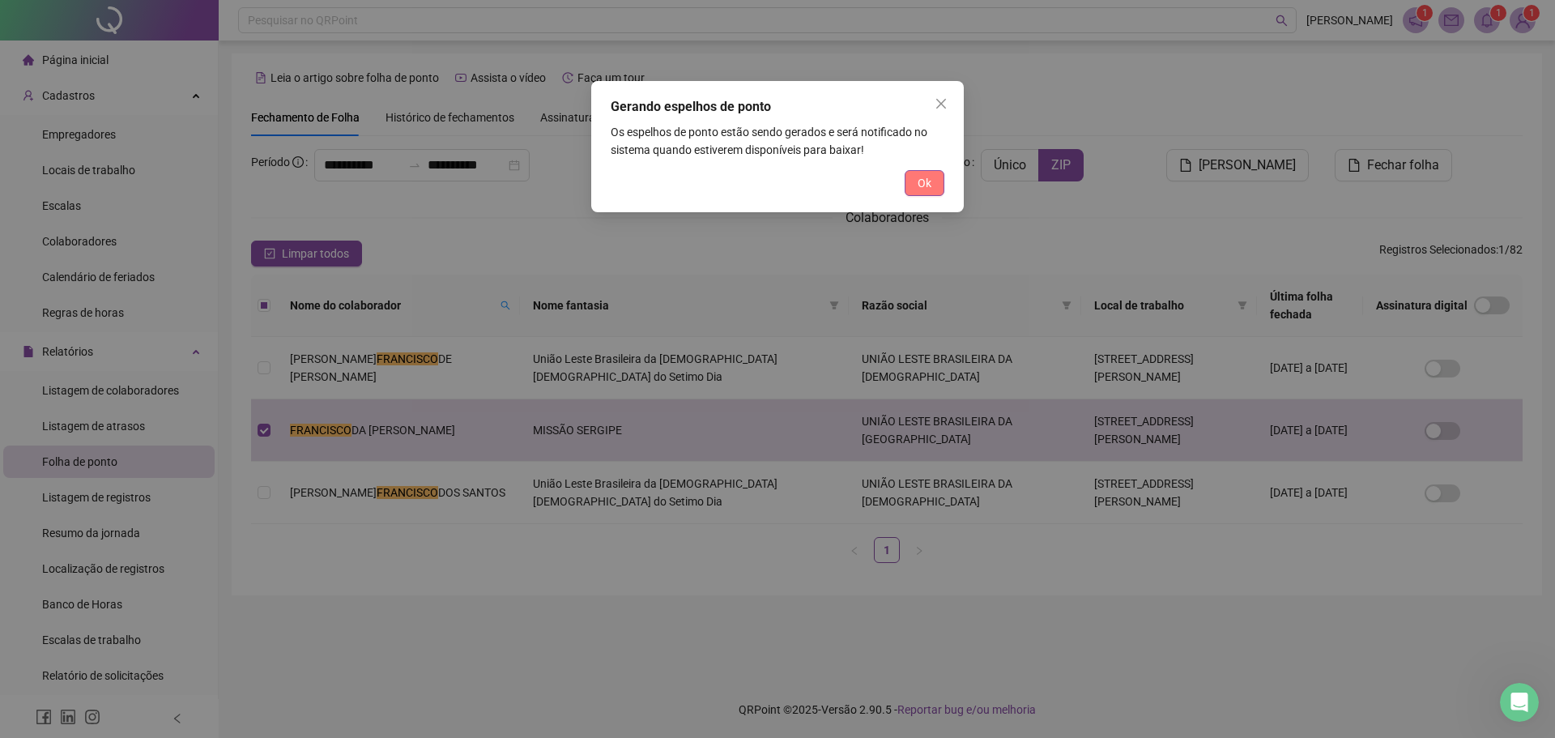
click at [929, 179] on span "Ok" at bounding box center [924, 183] width 14 height 18
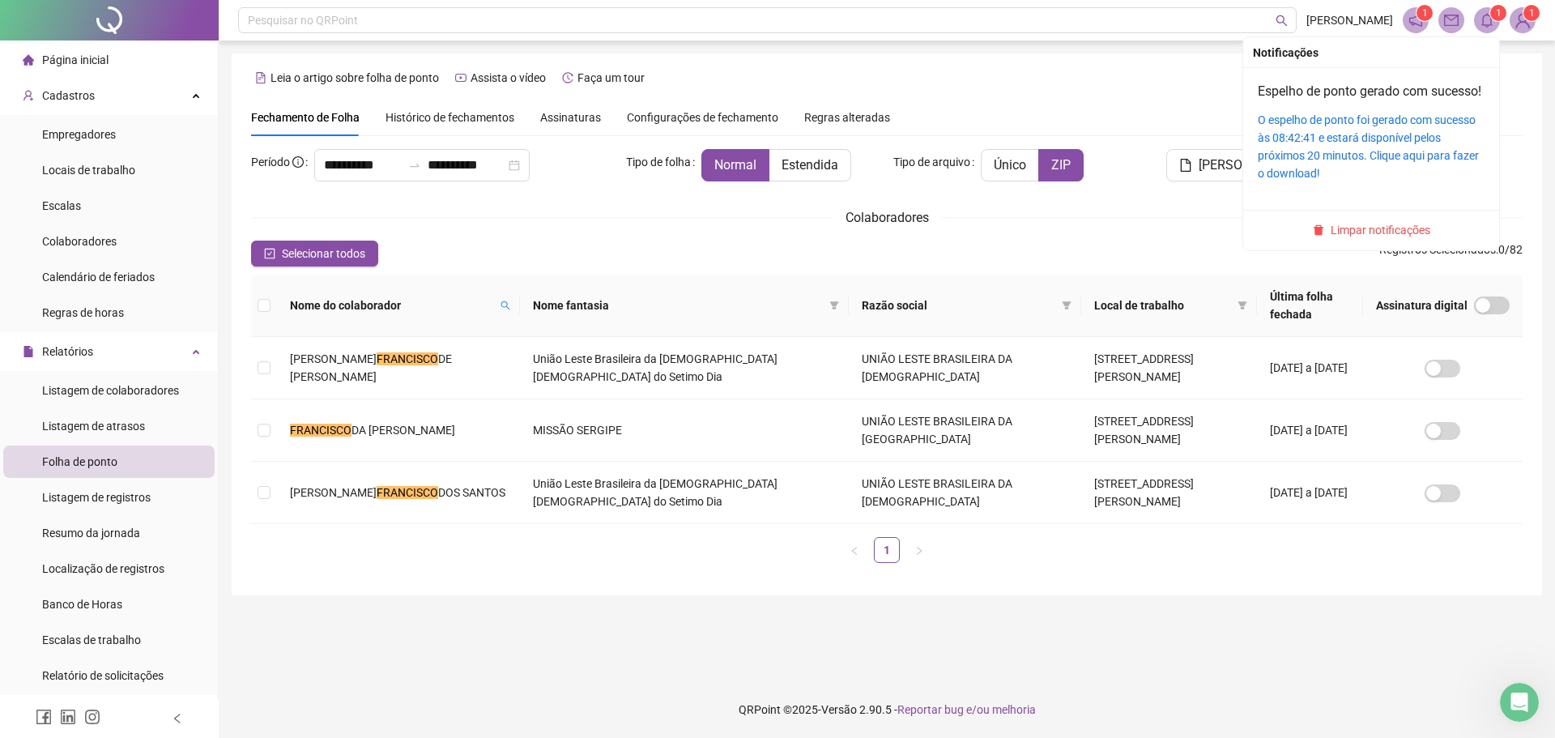
click at [1490, 21] on icon "bell" at bounding box center [1486, 20] width 15 height 15
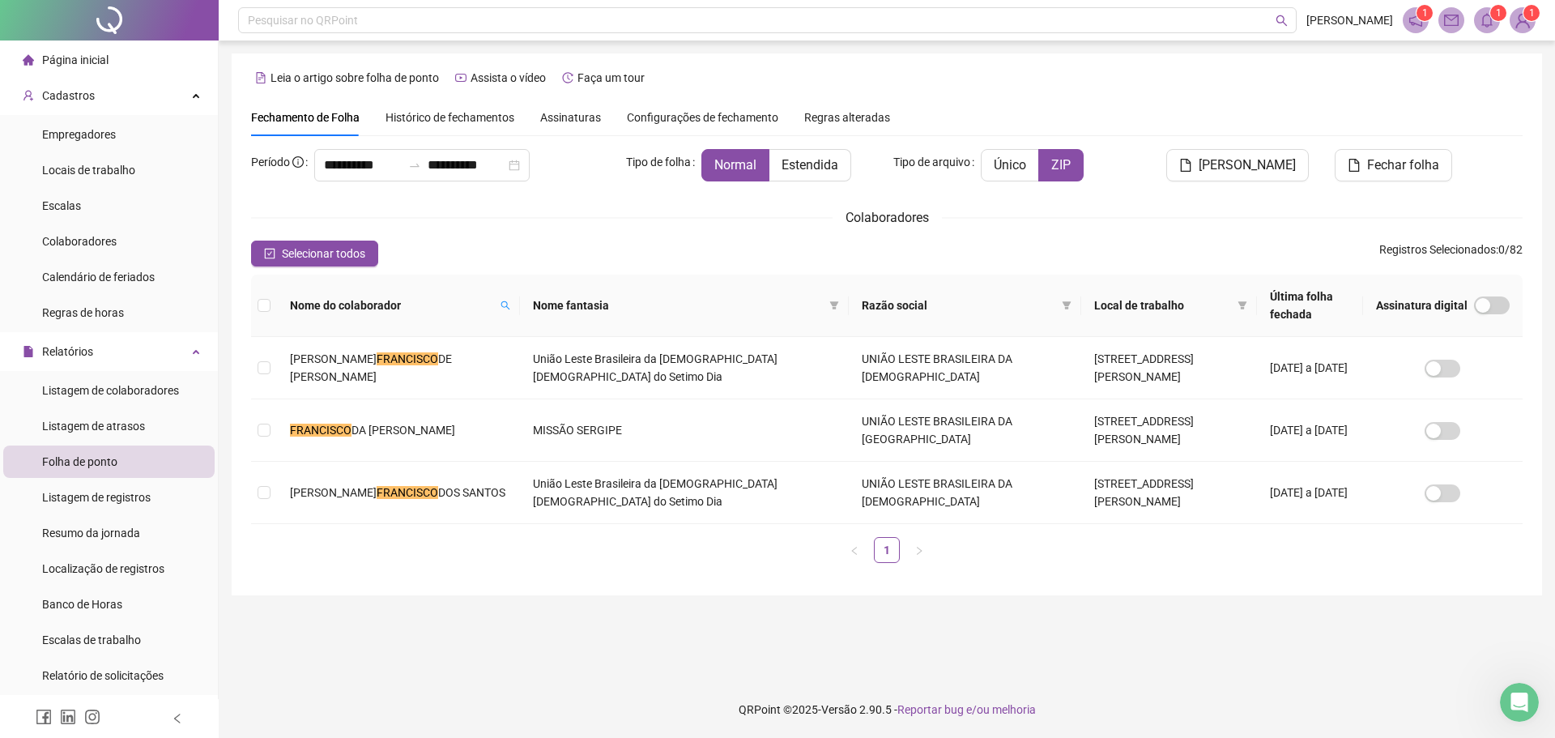
click at [1484, 22] on icon "bell" at bounding box center [1486, 20] width 15 height 15
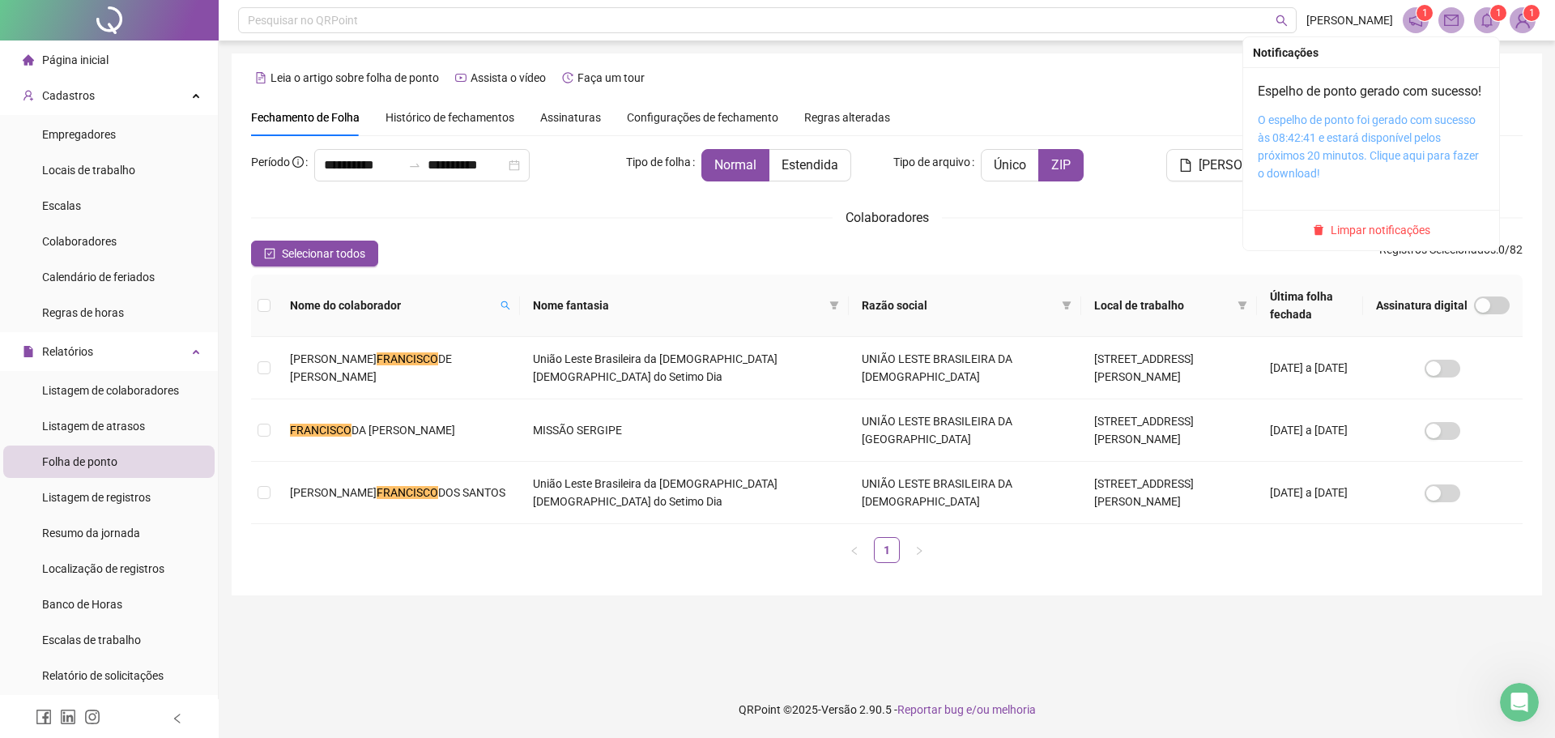
click at [1418, 172] on link "O espelho de ponto foi gerado com sucesso às 08:42:41 e estará disponível pelos…" at bounding box center [1367, 146] width 221 height 66
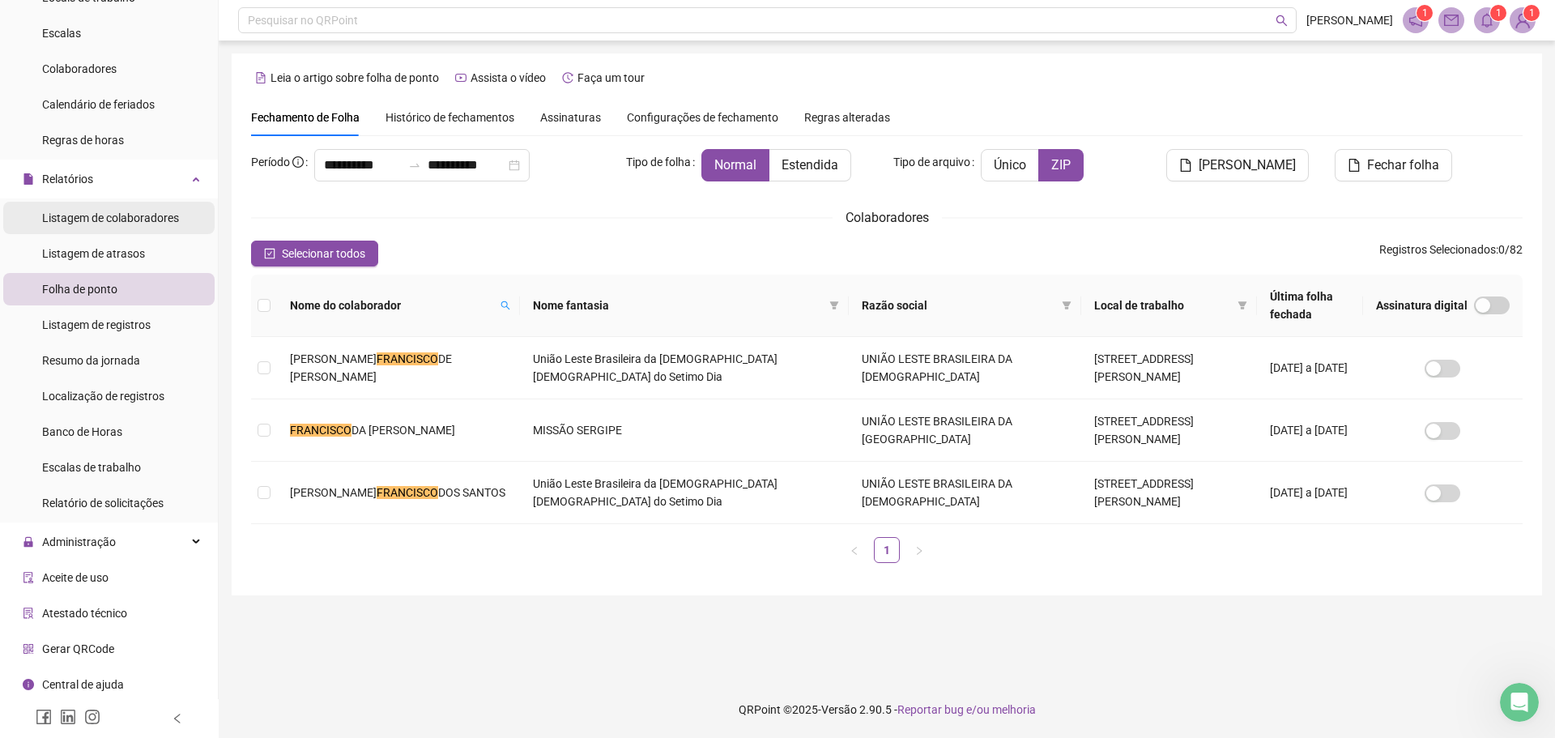
scroll to position [174, 0]
click at [98, 543] on span "Administração" at bounding box center [79, 540] width 74 height 13
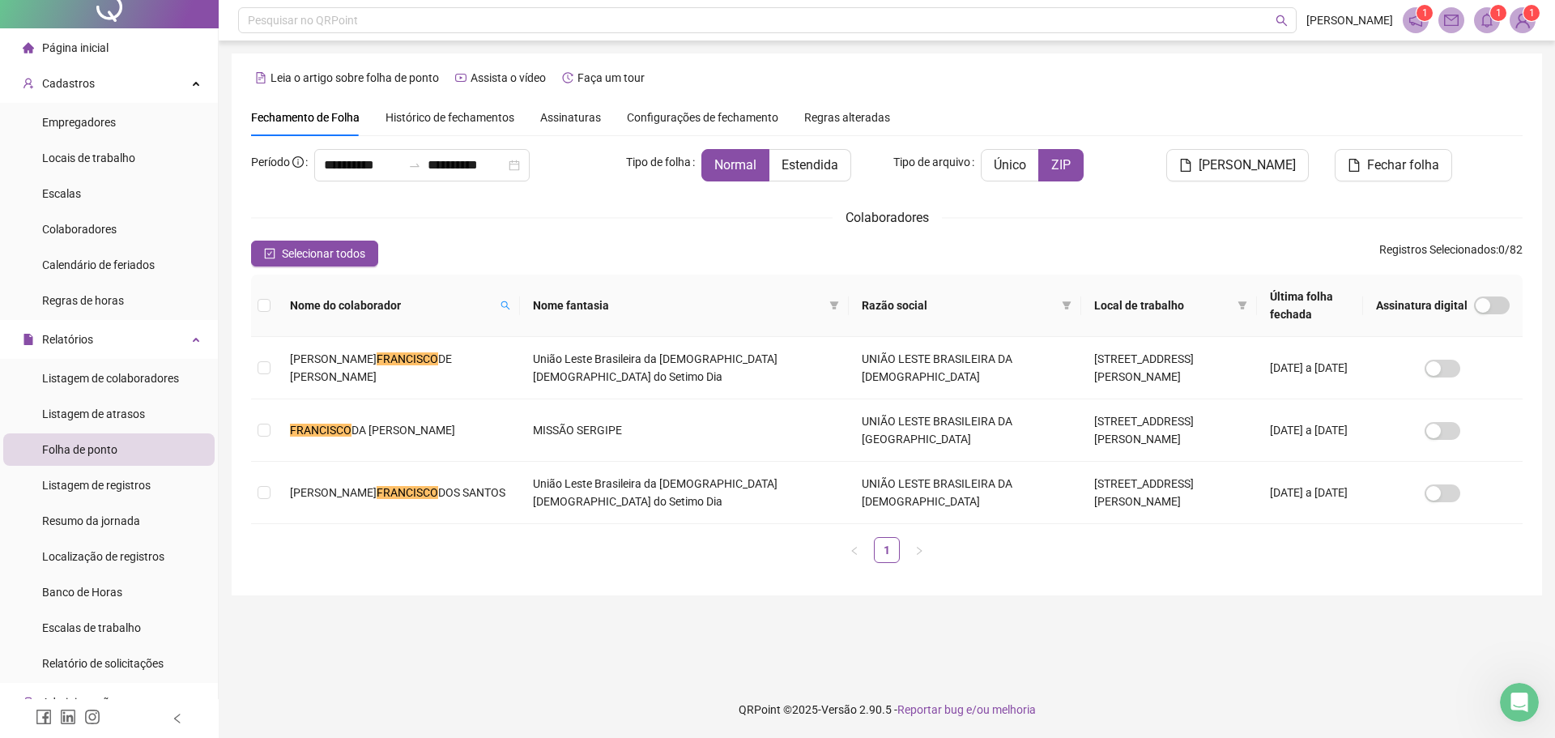
scroll to position [0, 0]
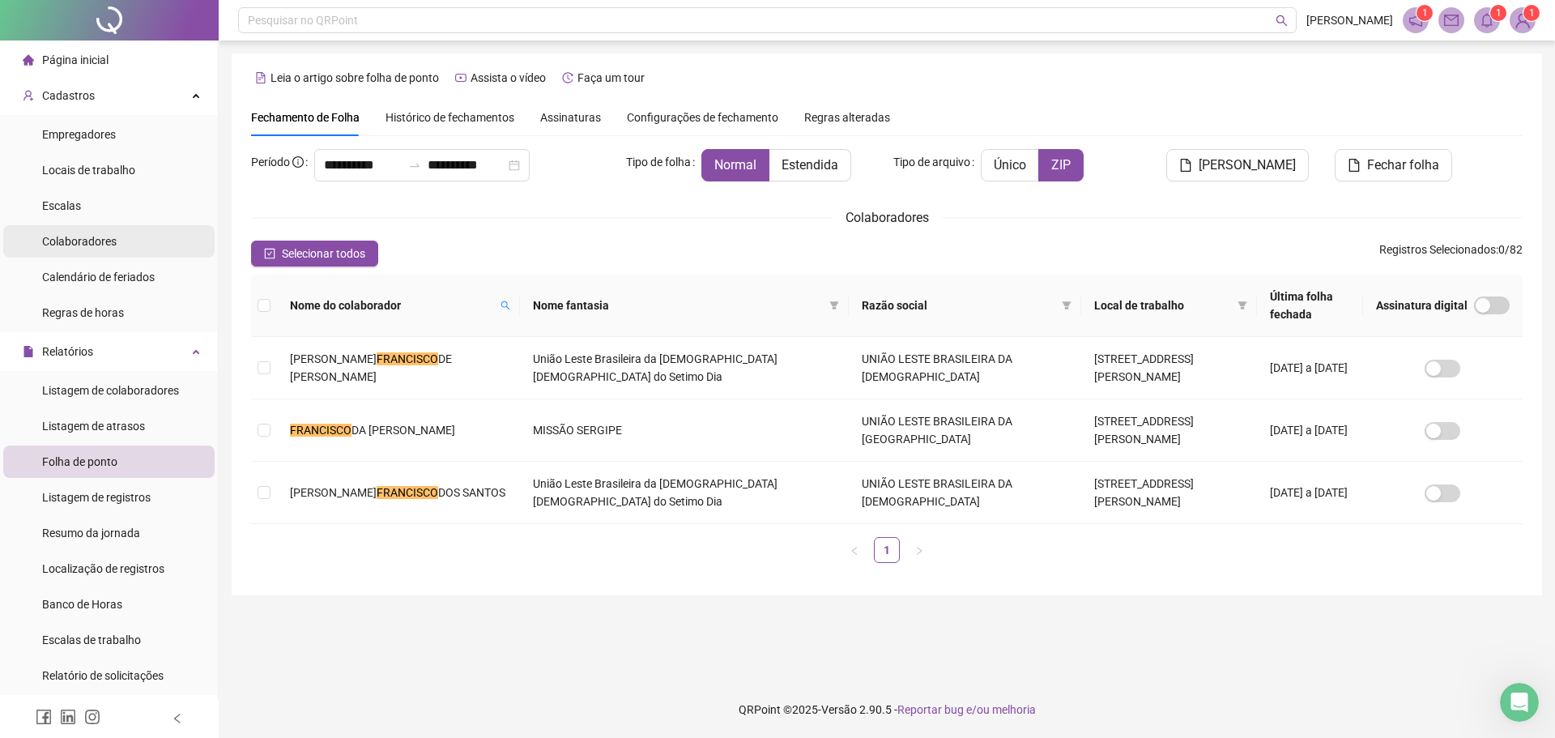
click at [90, 244] on span "Colaboradores" at bounding box center [79, 241] width 74 height 13
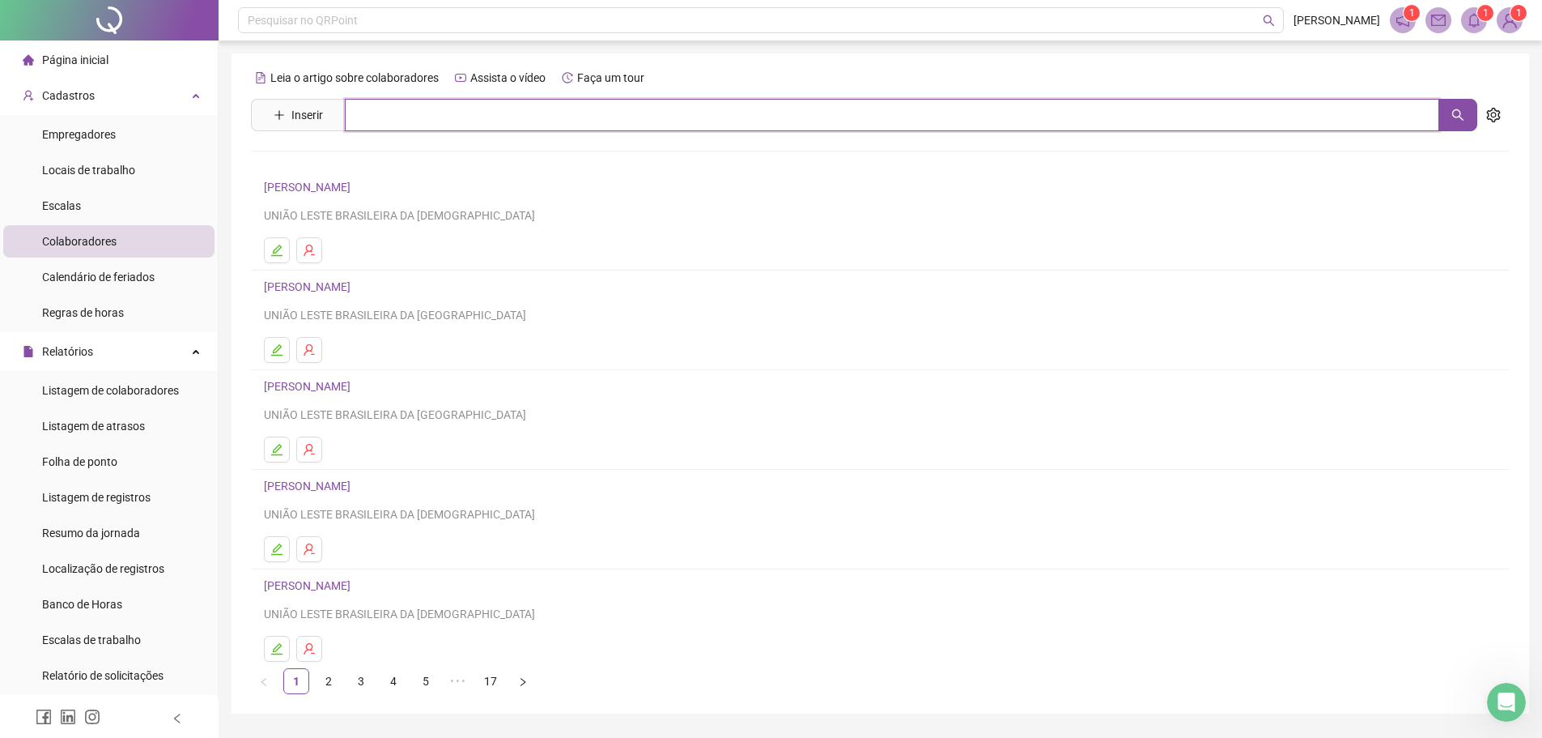
click at [427, 113] on input "text" at bounding box center [892, 115] width 1095 height 32
type input "*********"
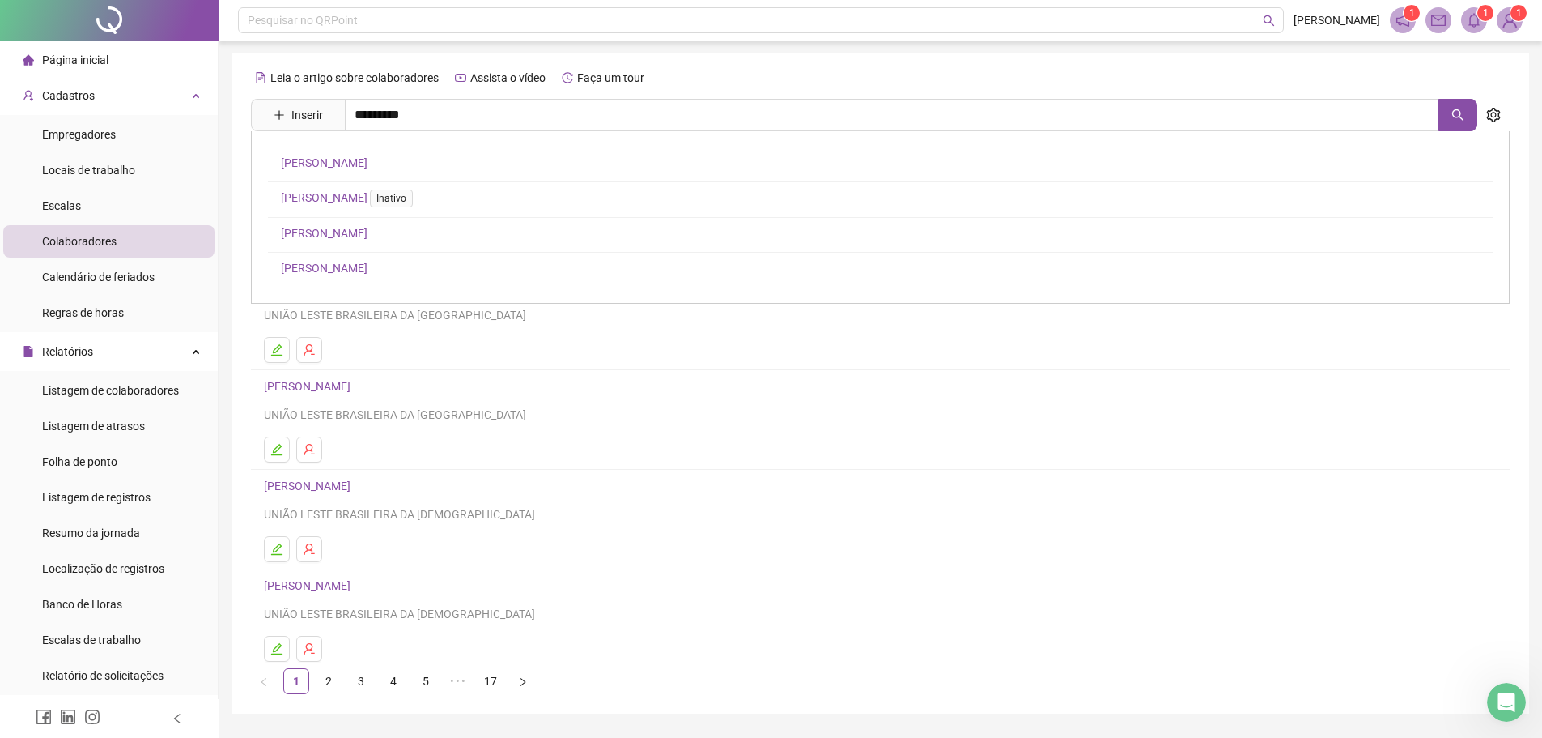
click at [368, 231] on link "[PERSON_NAME]" at bounding box center [324, 233] width 87 height 13
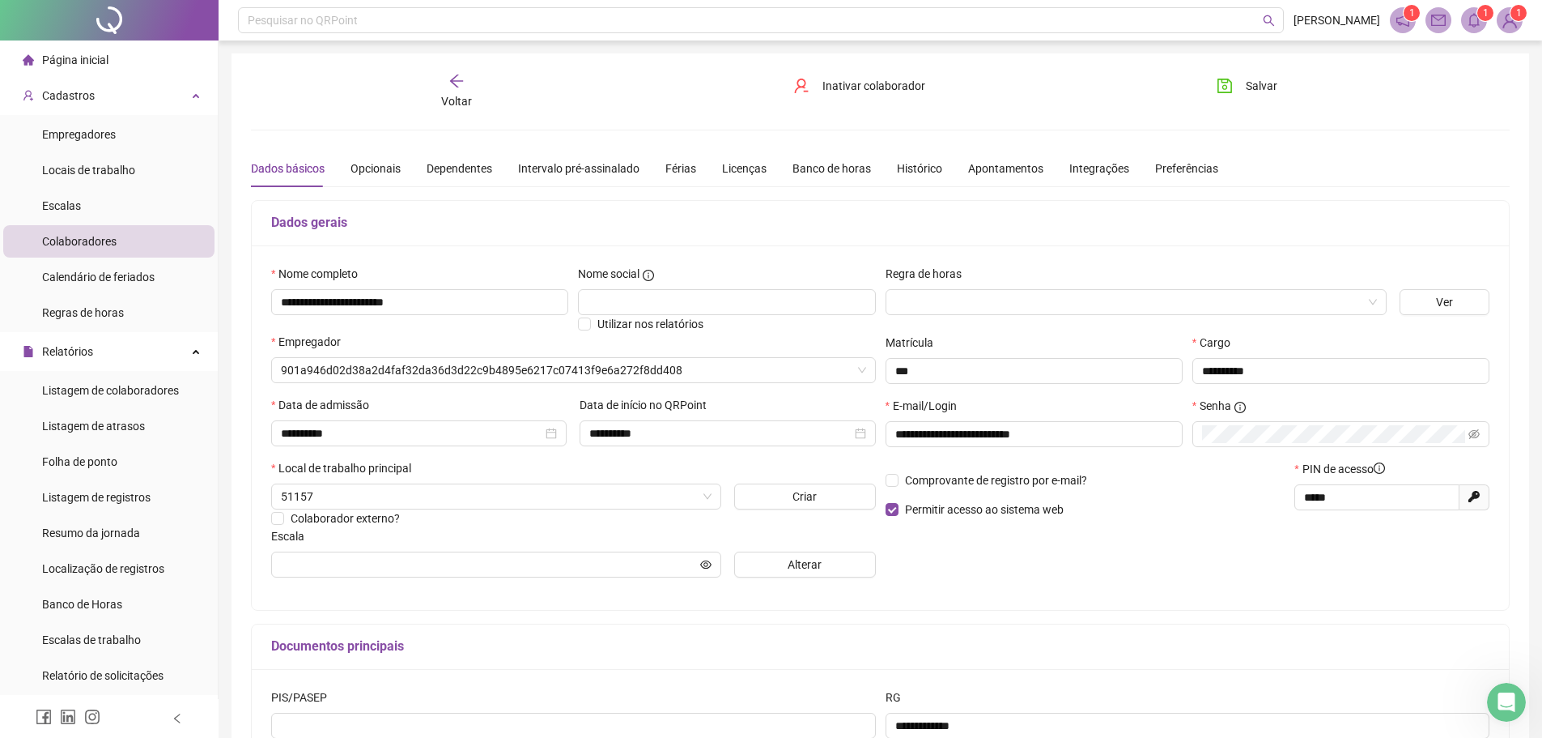
type input "**********"
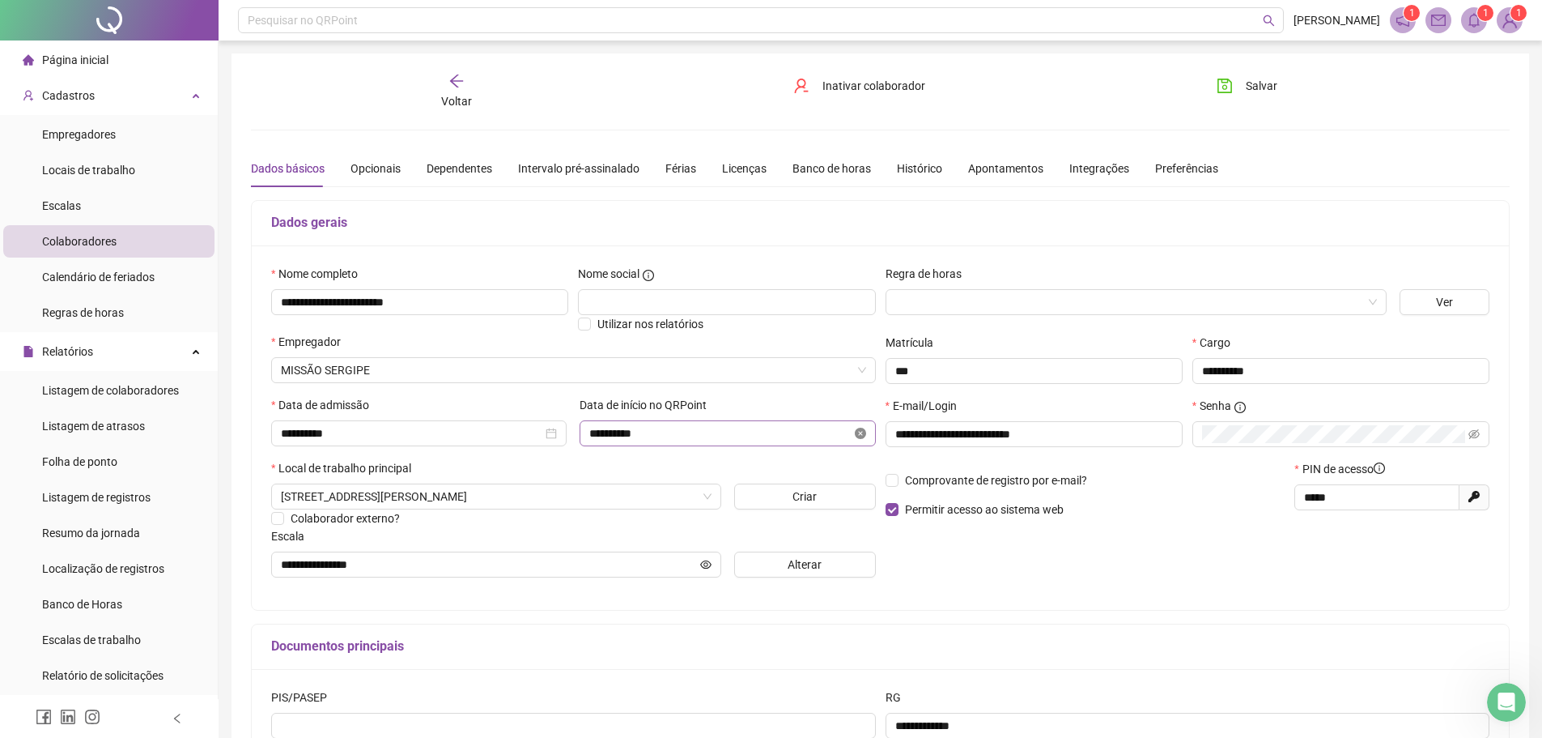
click at [863, 433] on icon "close-circle" at bounding box center [860, 433] width 11 height 11
click at [1265, 87] on span "Salvar" at bounding box center [1262, 86] width 32 height 18
click at [922, 173] on div "Histórico" at bounding box center [919, 169] width 45 height 18
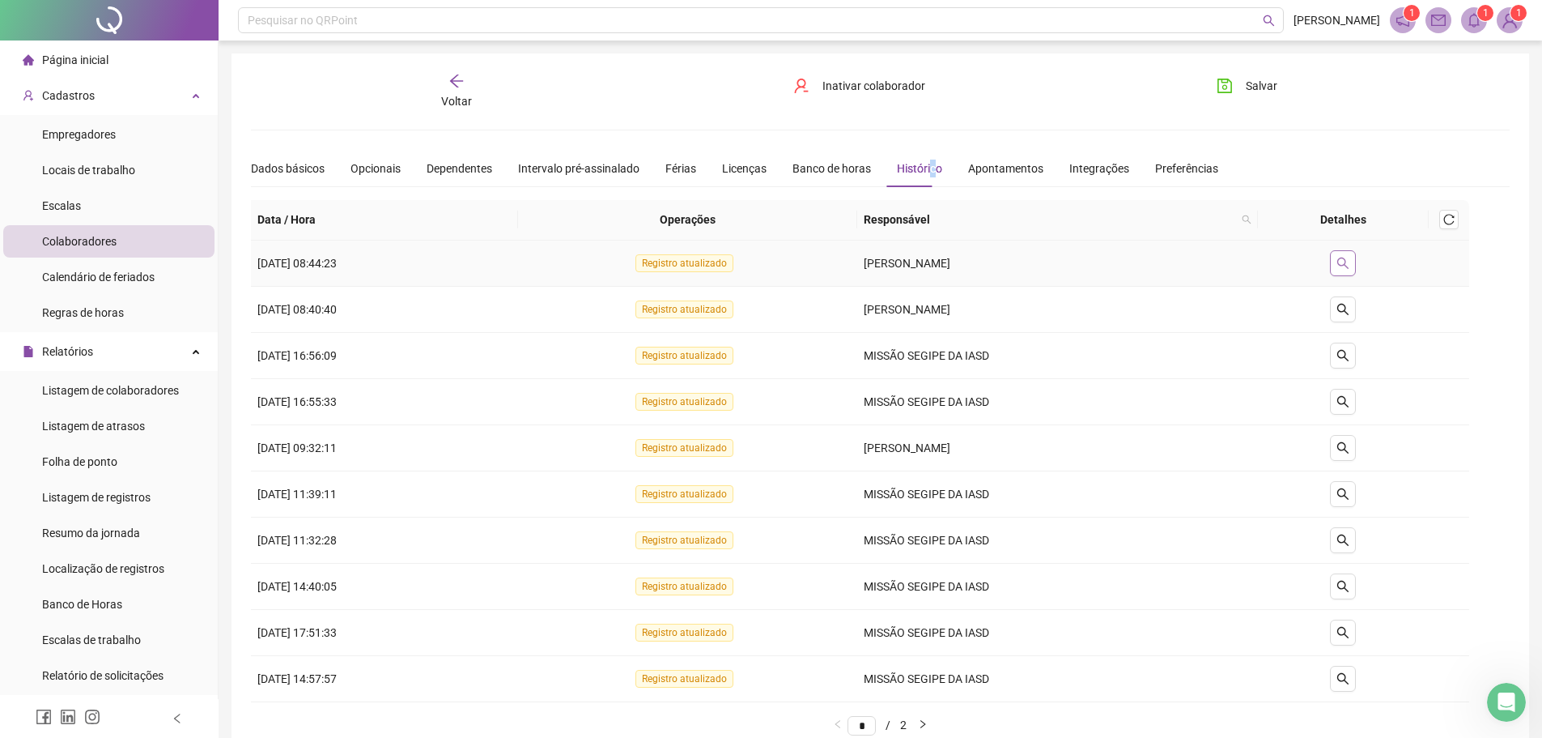
click at [1342, 262] on button "button" at bounding box center [1343, 263] width 26 height 26
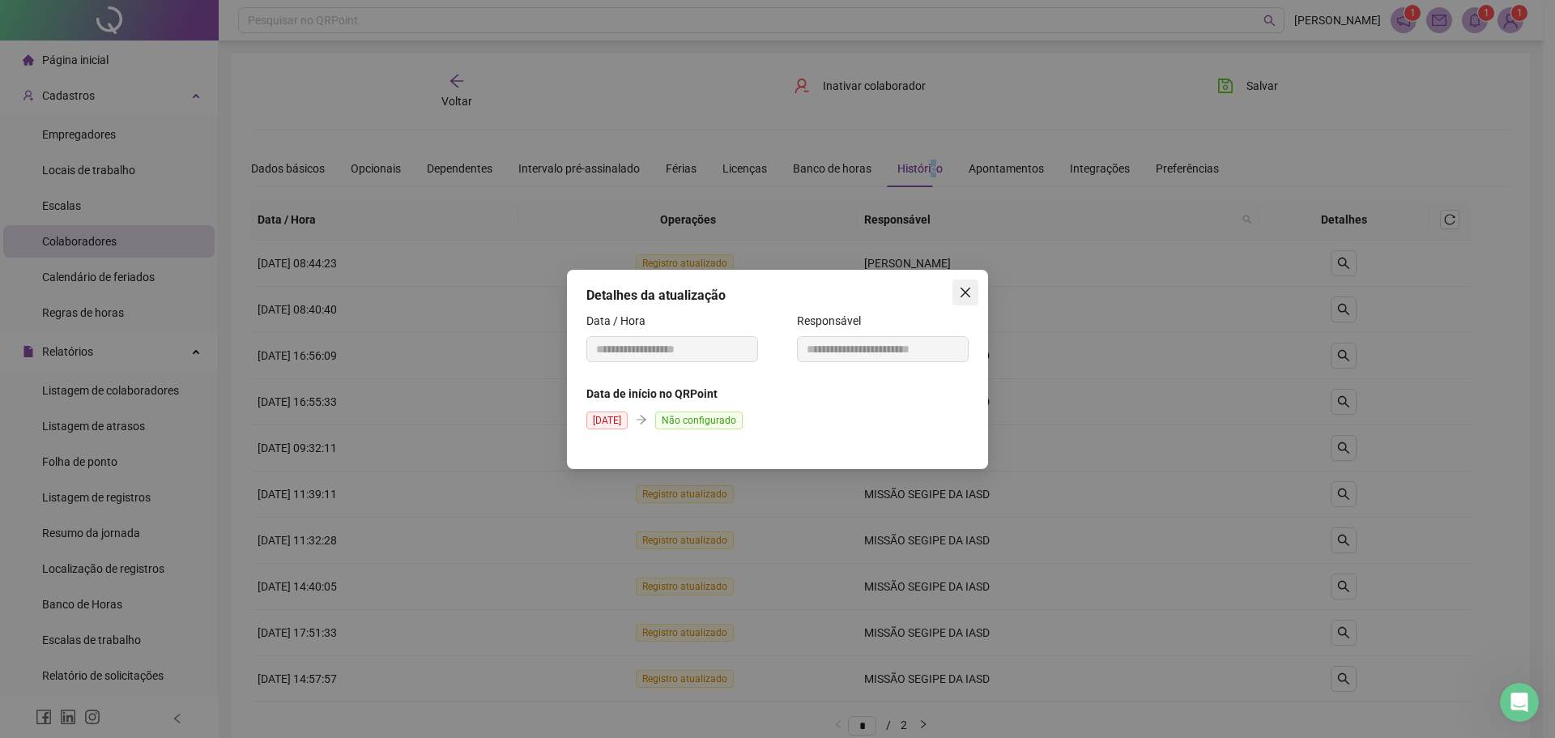
click at [964, 289] on icon "close" at bounding box center [965, 292] width 13 height 13
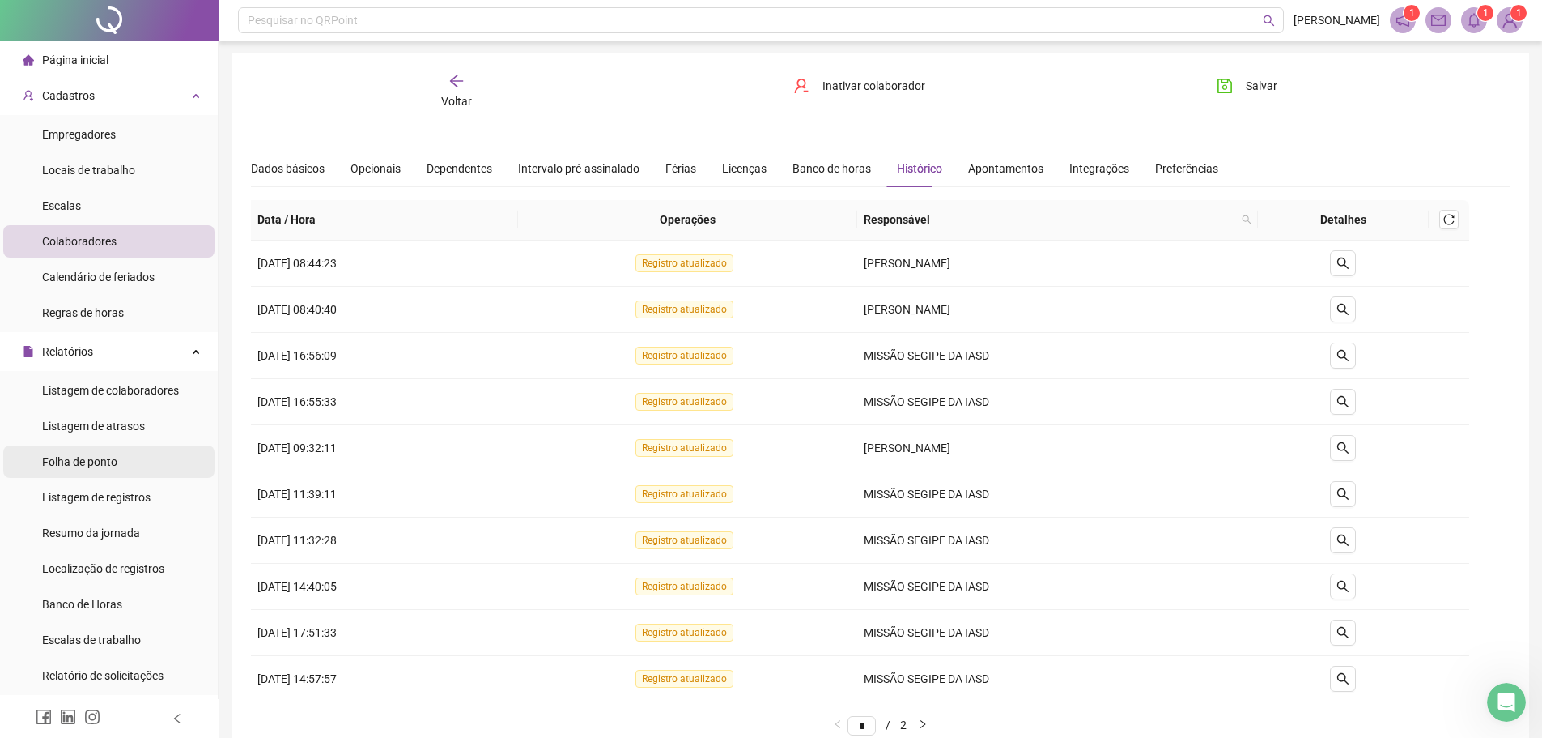
click at [79, 459] on span "Folha de ponto" at bounding box center [79, 461] width 75 height 13
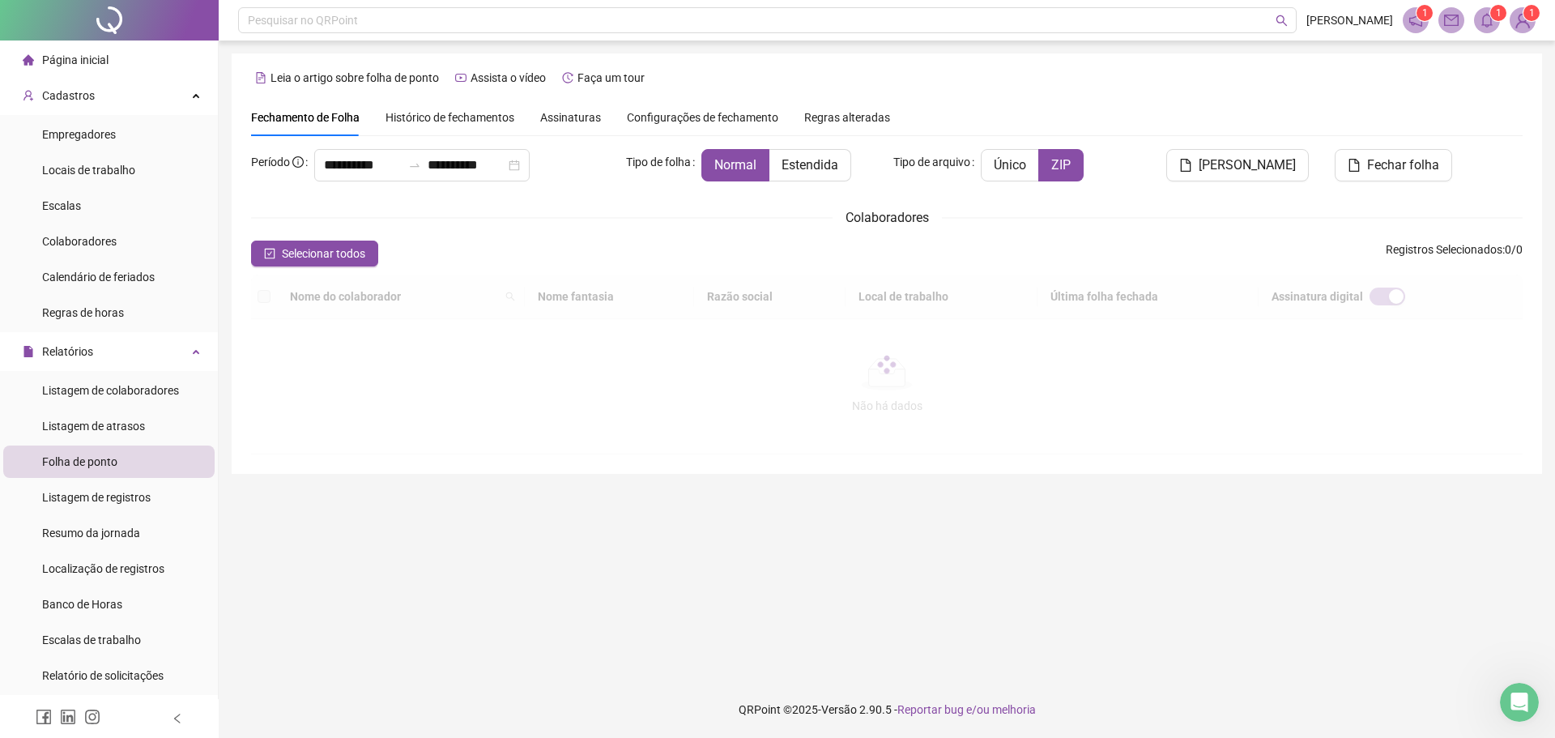
type input "**********"
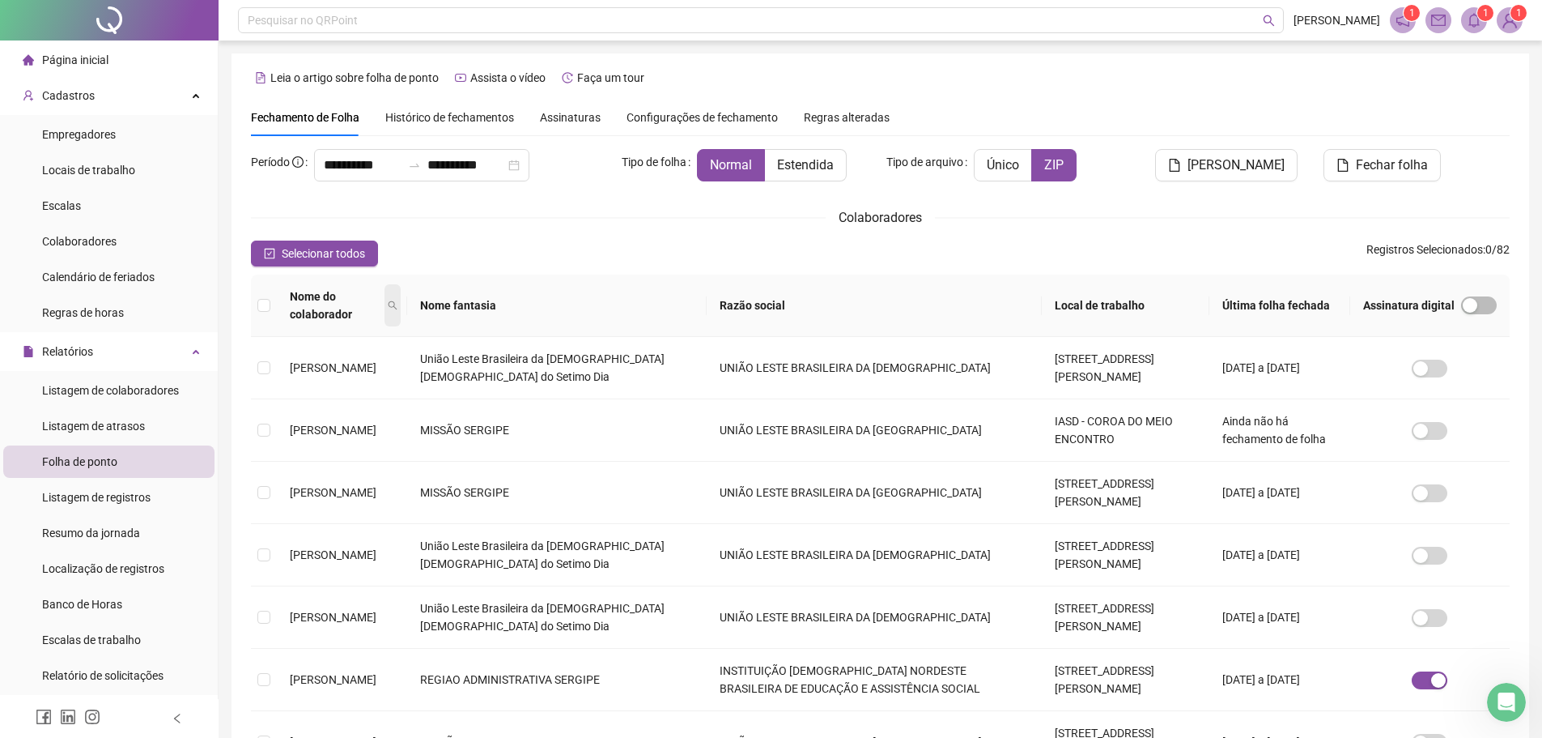
click at [398, 300] on icon "search" at bounding box center [393, 305] width 10 height 10
type input "*********"
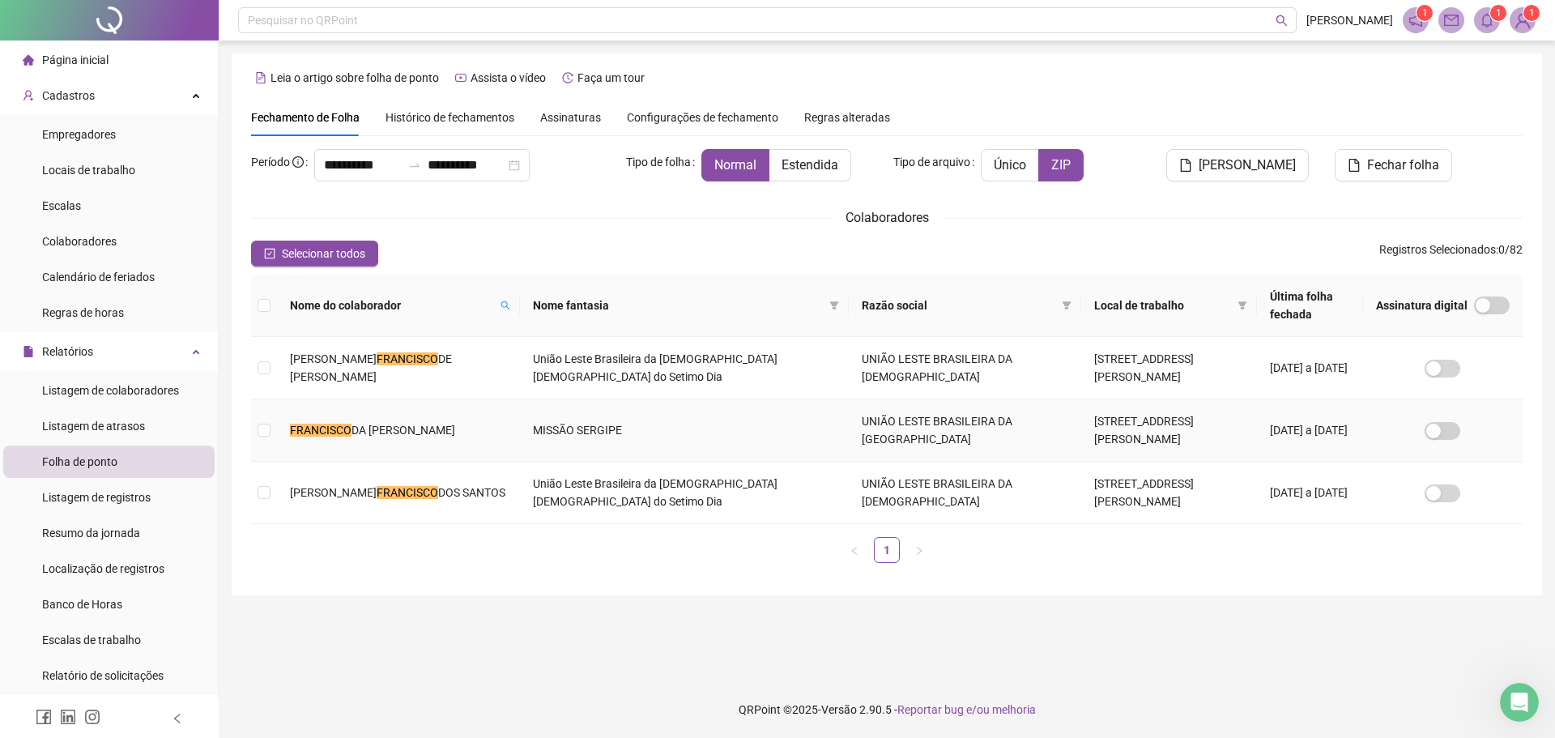
click at [356, 434] on span "DA [PERSON_NAME]" at bounding box center [403, 429] width 104 height 13
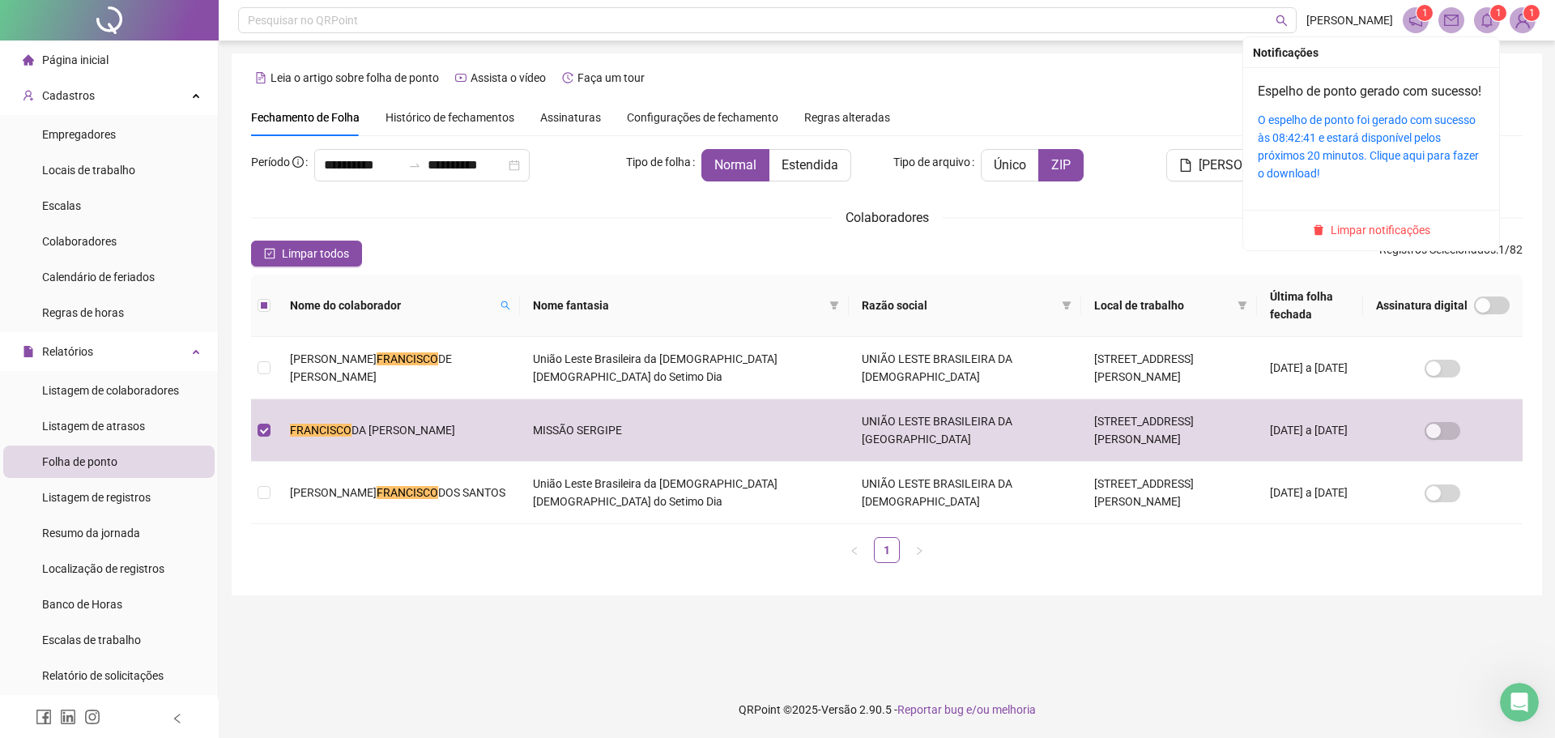
drag, startPoint x: 1380, startPoint y: 248, endPoint x: 1281, endPoint y: 283, distance: 104.7
click at [1380, 239] on span "Limpar notificações" at bounding box center [1380, 230] width 100 height 18
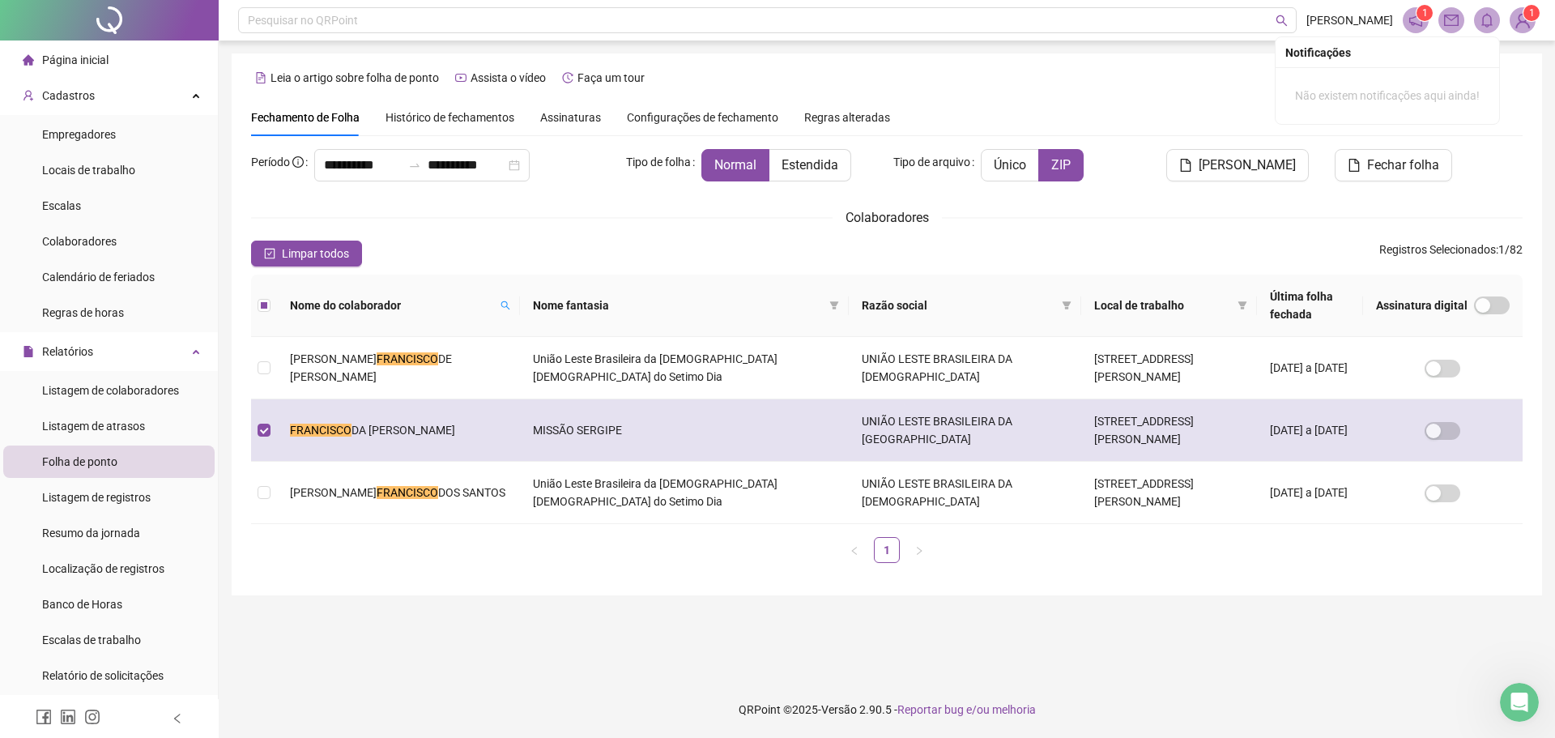
click at [849, 428] on td "UNIÃO LESTE BRASILEIRA DA [GEOGRAPHIC_DATA]" at bounding box center [965, 430] width 232 height 62
